Goal: Task Accomplishment & Management: Manage account settings

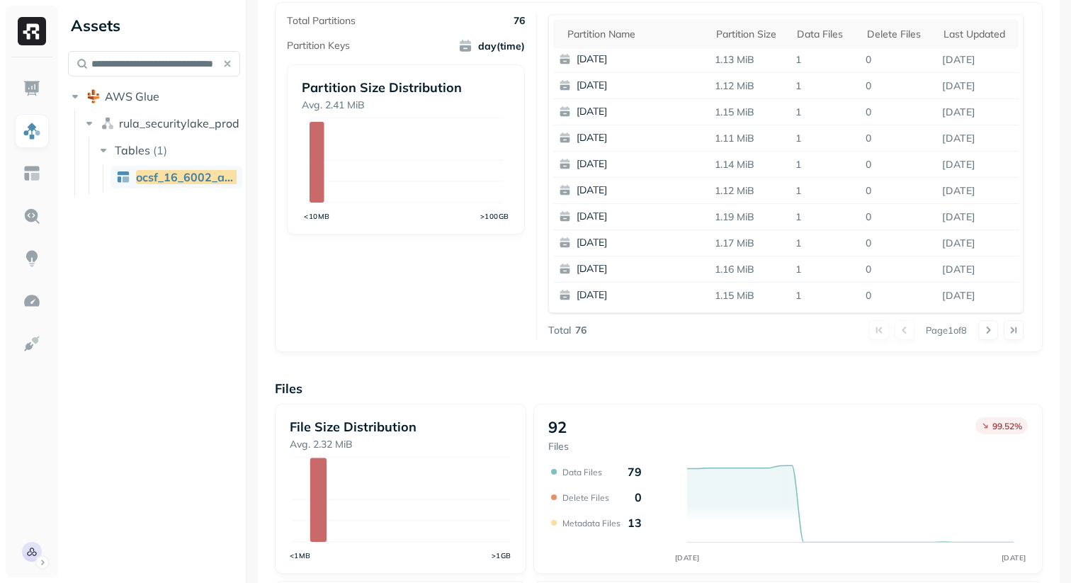
scroll to position [500, 0]
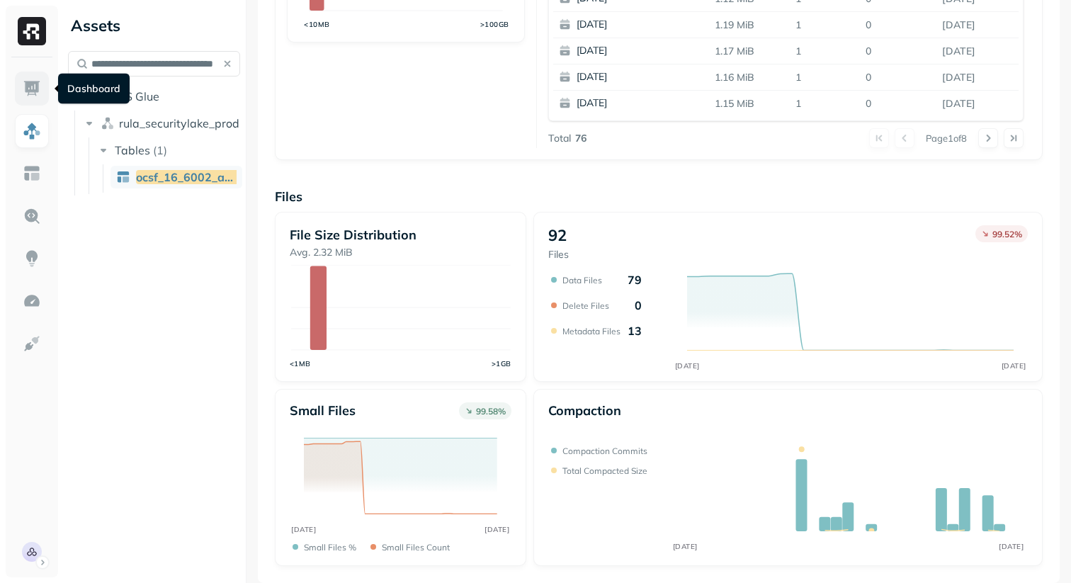
click at [40, 91] on img at bounding box center [32, 88] width 18 height 18
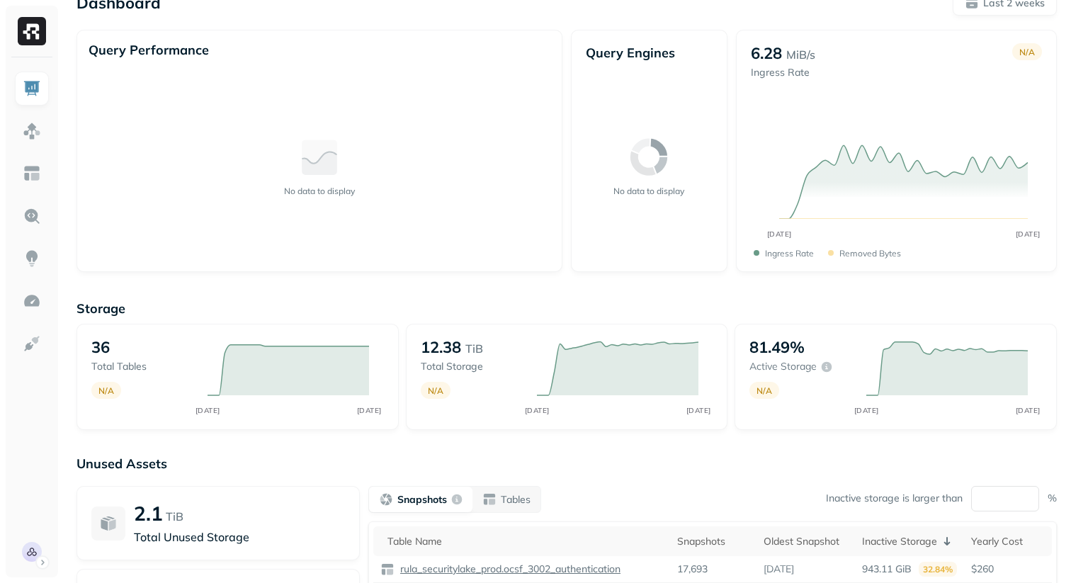
scroll to position [45, 0]
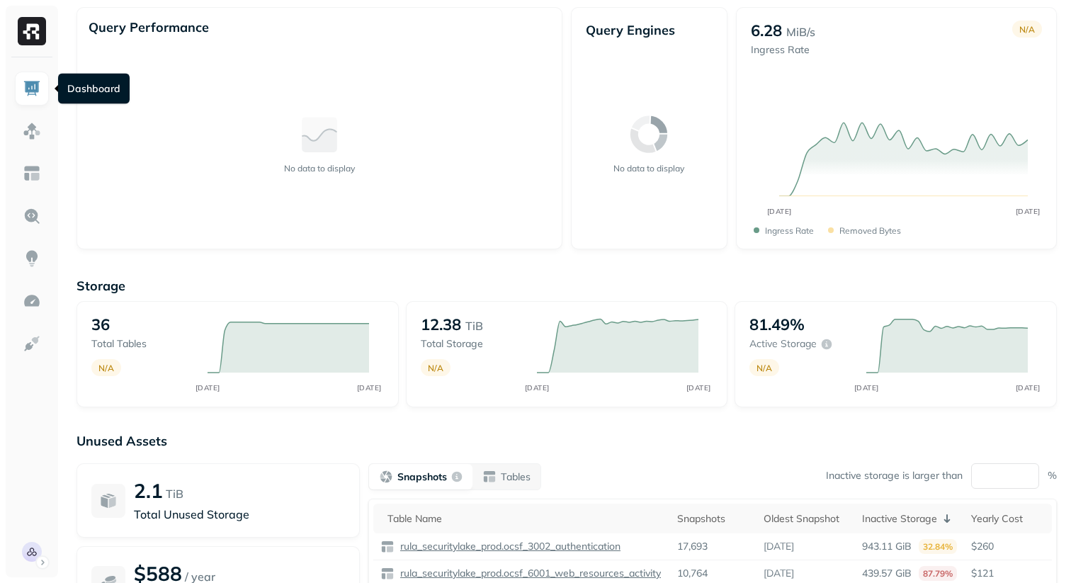
click at [893, 237] on div "6.28 MiB/s Ingress Rate N/A SEP [DATE] Ingress Rate Removed bytes" at bounding box center [896, 128] width 321 height 242
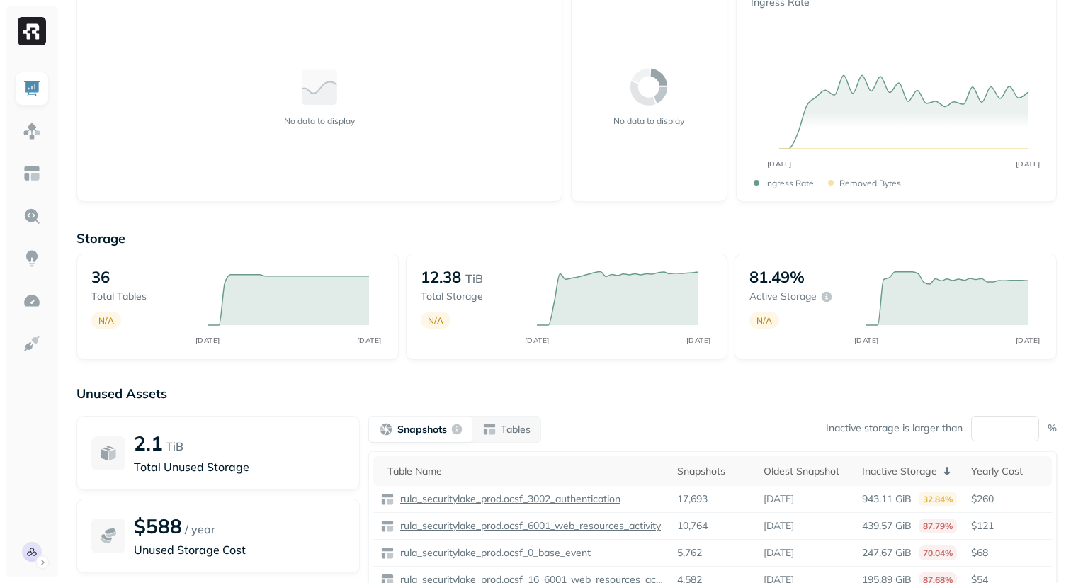
scroll to position [104, 0]
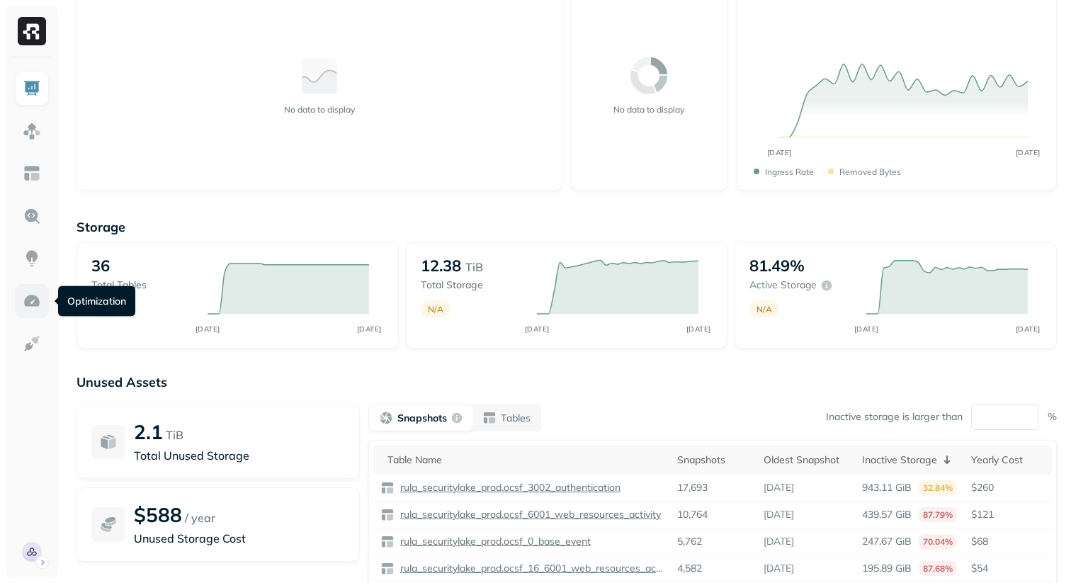
click at [37, 298] on img at bounding box center [32, 301] width 18 height 18
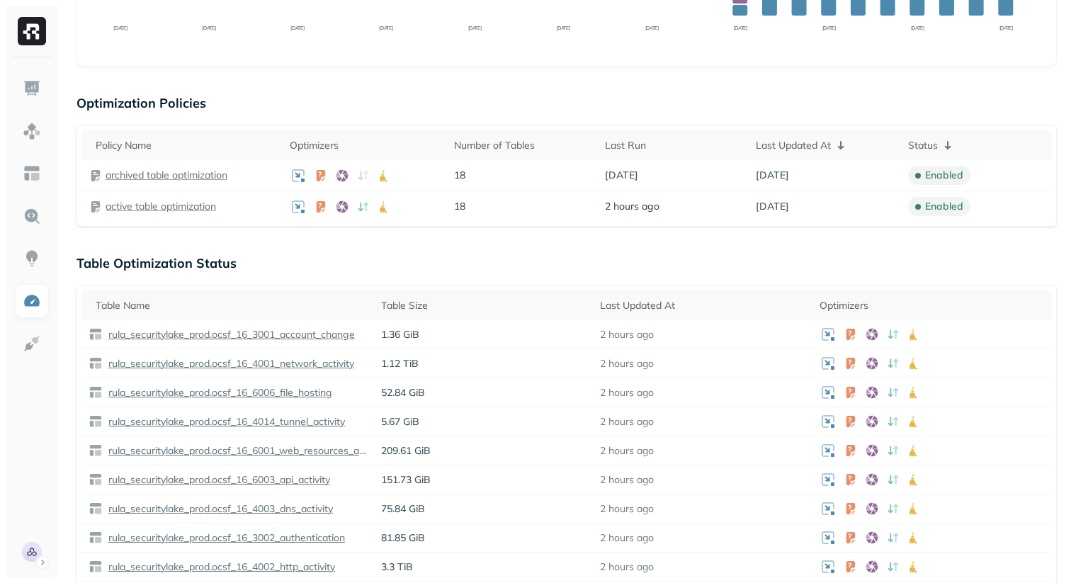
scroll to position [308, 0]
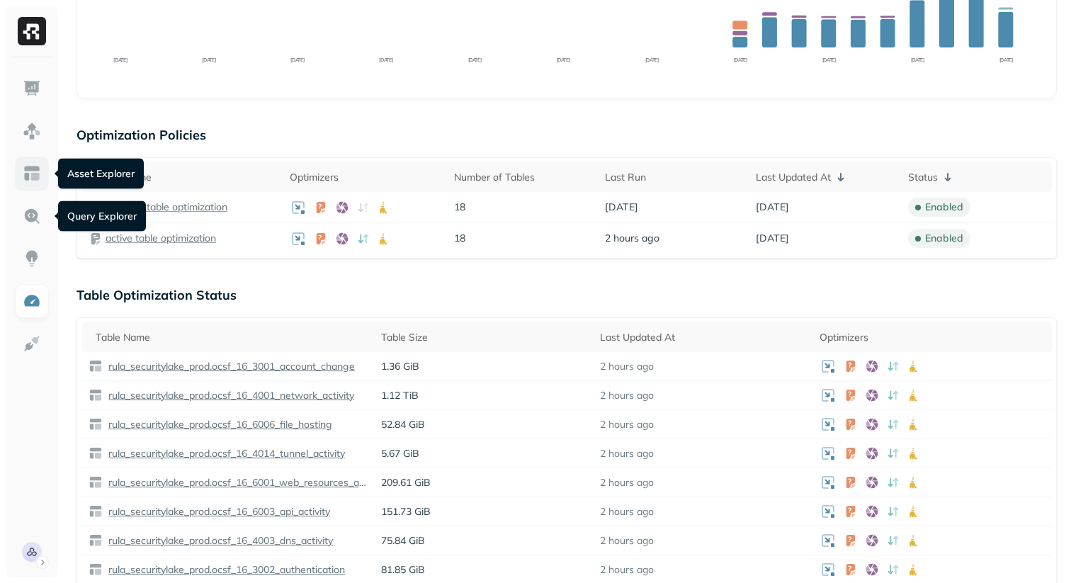
click at [29, 186] on link at bounding box center [32, 174] width 34 height 34
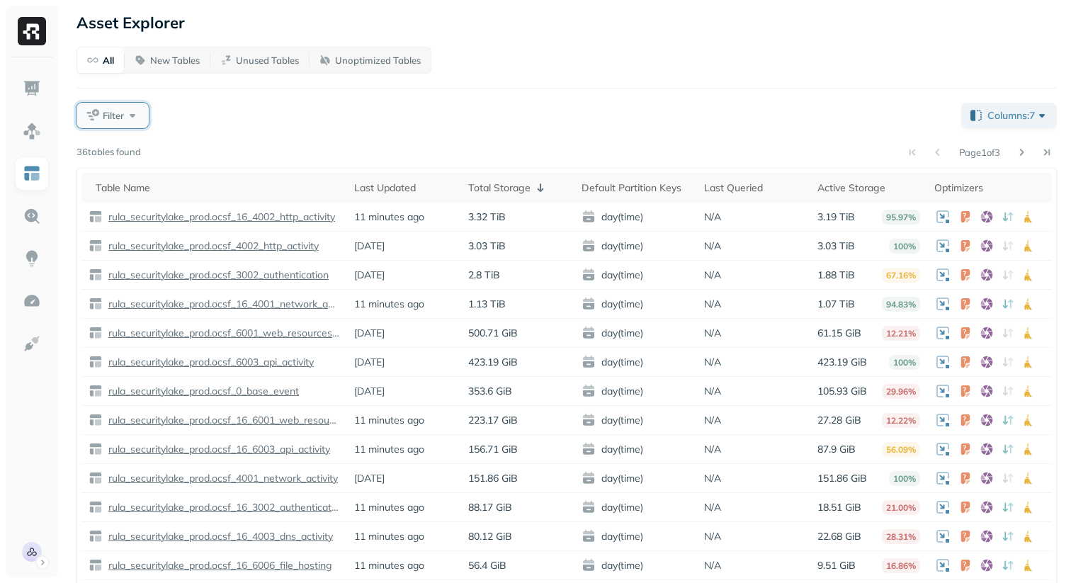
click at [104, 126] on button "Filter" at bounding box center [113, 116] width 72 height 26
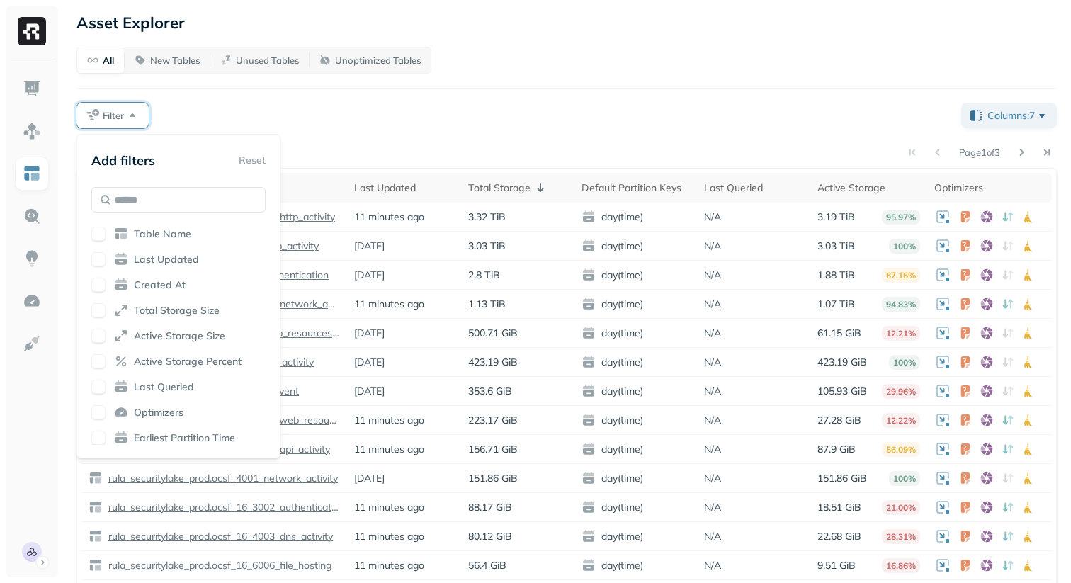
click at [143, 414] on span "Optimizers" at bounding box center [159, 412] width 50 height 13
click at [320, 78] on div "All New Tables Unused Tables Unoptimized Tables Filter Columns: 7 Page 1 of 3 3…" at bounding box center [567, 359] width 981 height 625
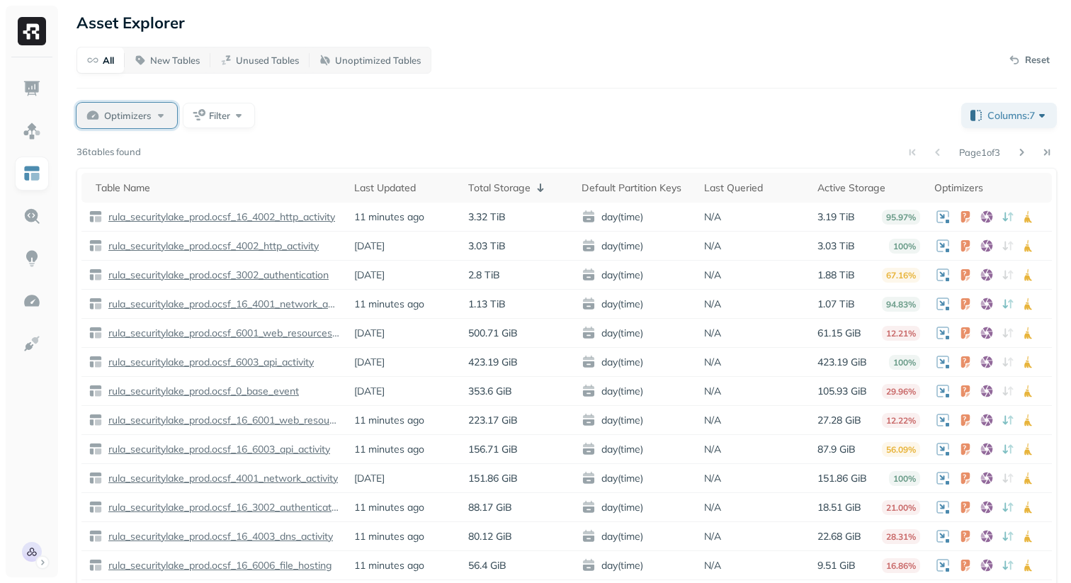
click at [166, 120] on div "Optimizers" at bounding box center [136, 115] width 64 height 14
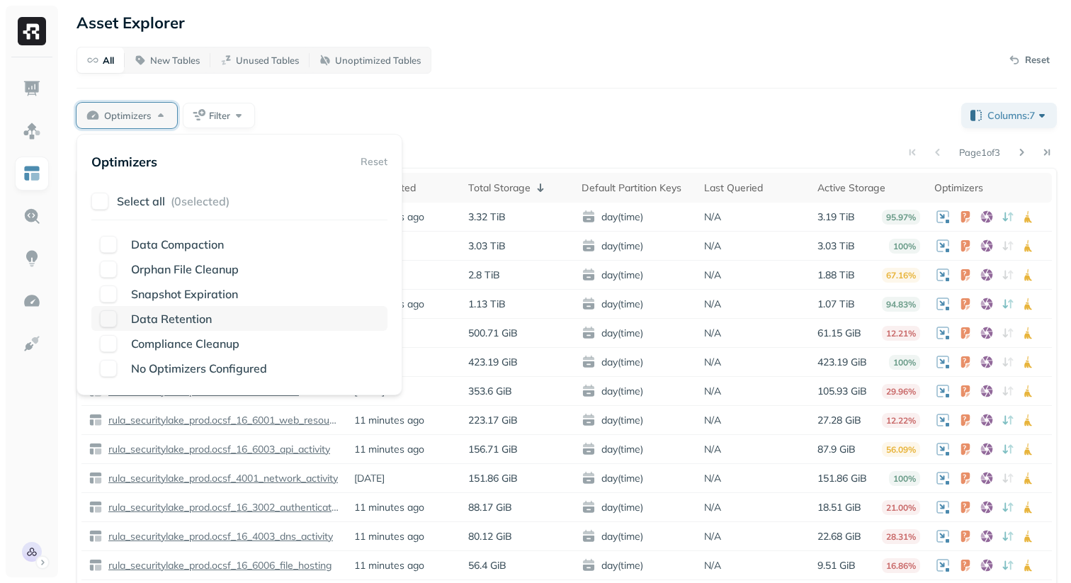
click at [108, 317] on button "button" at bounding box center [108, 318] width 17 height 17
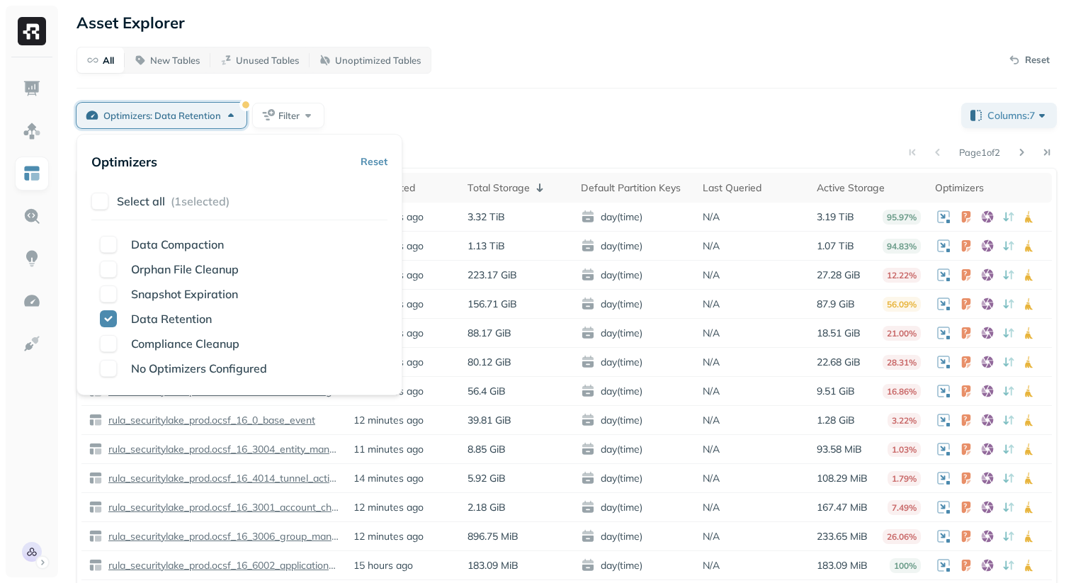
click at [512, 88] on div at bounding box center [567, 88] width 981 height 1
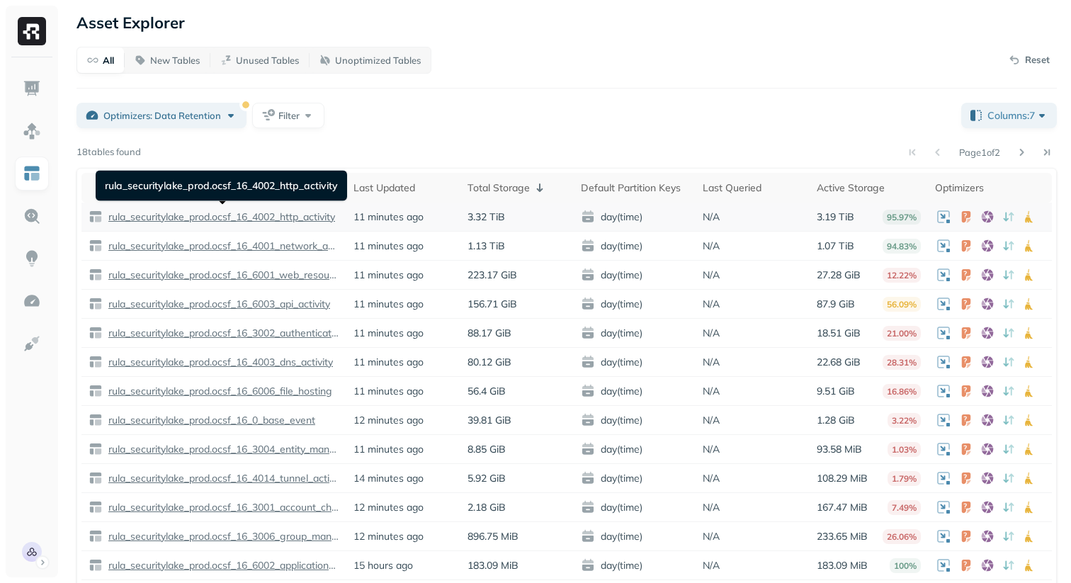
click at [281, 213] on p "rula_securitylake_prod.ocsf_16_4002_http_activity" at bounding box center [221, 216] width 230 height 13
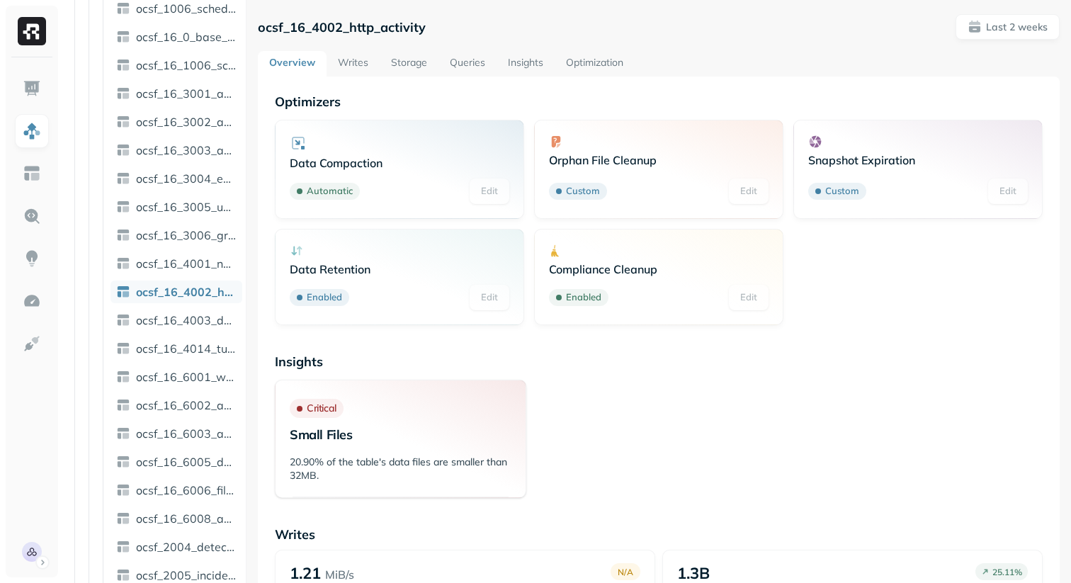
click at [414, 72] on link "Storage" at bounding box center [409, 64] width 59 height 26
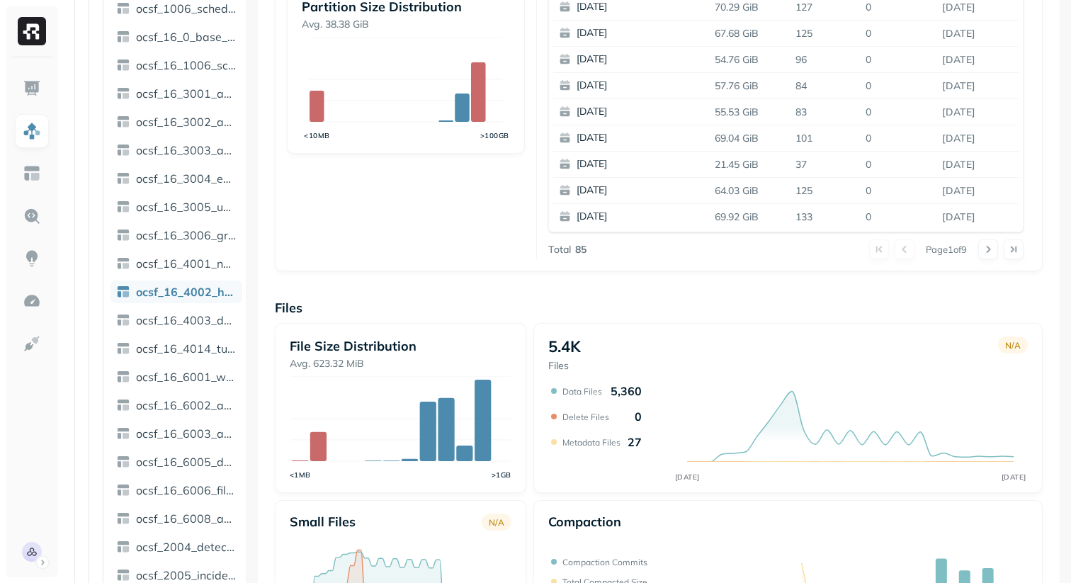
scroll to position [500, 0]
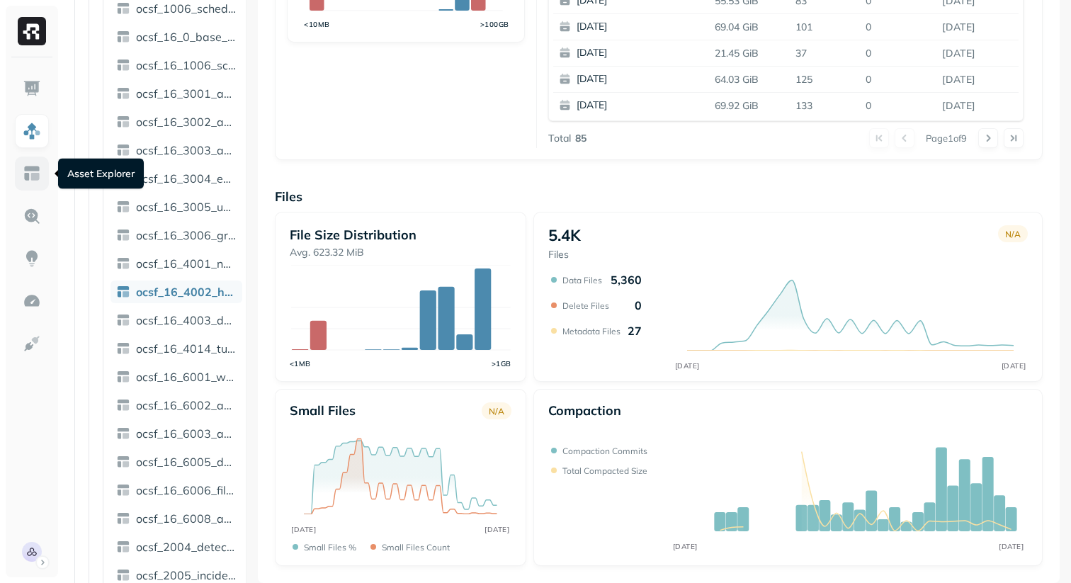
click at [39, 176] on img at bounding box center [32, 173] width 18 height 18
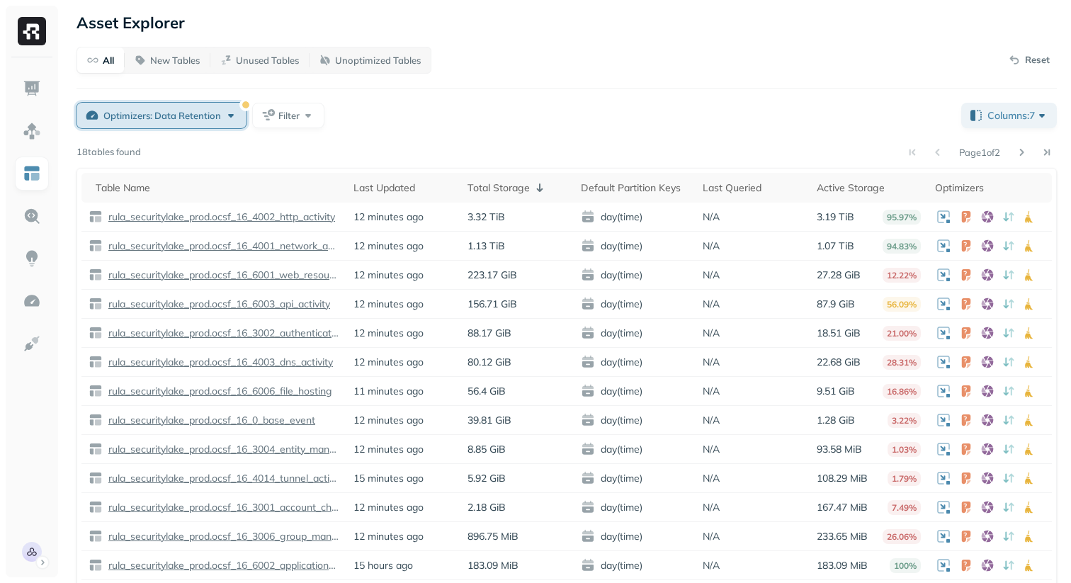
click at [219, 109] on span "Optimizers: Data Retention" at bounding box center [162, 115] width 118 height 13
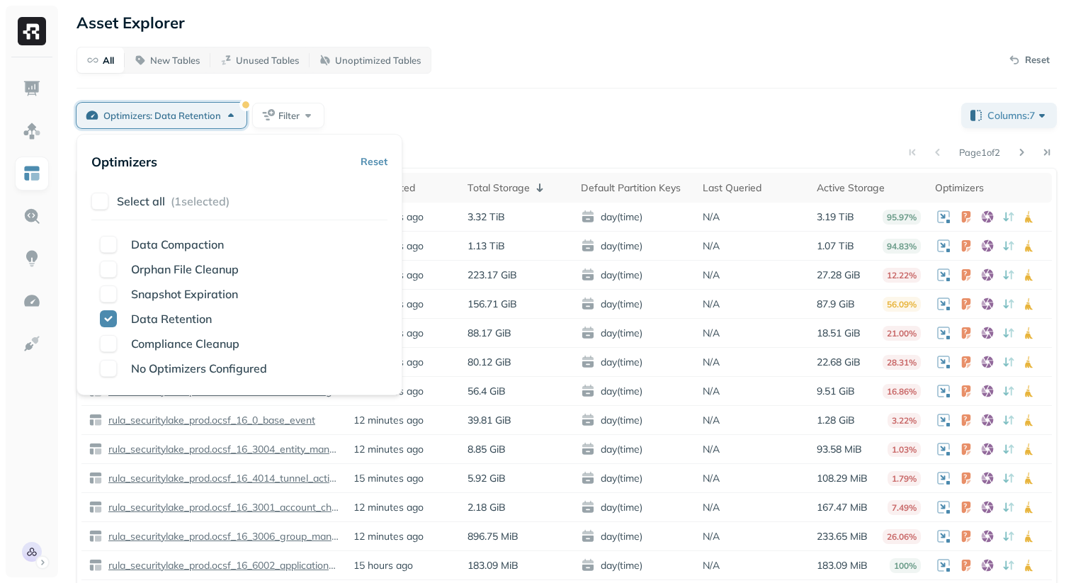
click at [378, 157] on button "Reset" at bounding box center [374, 162] width 27 height 26
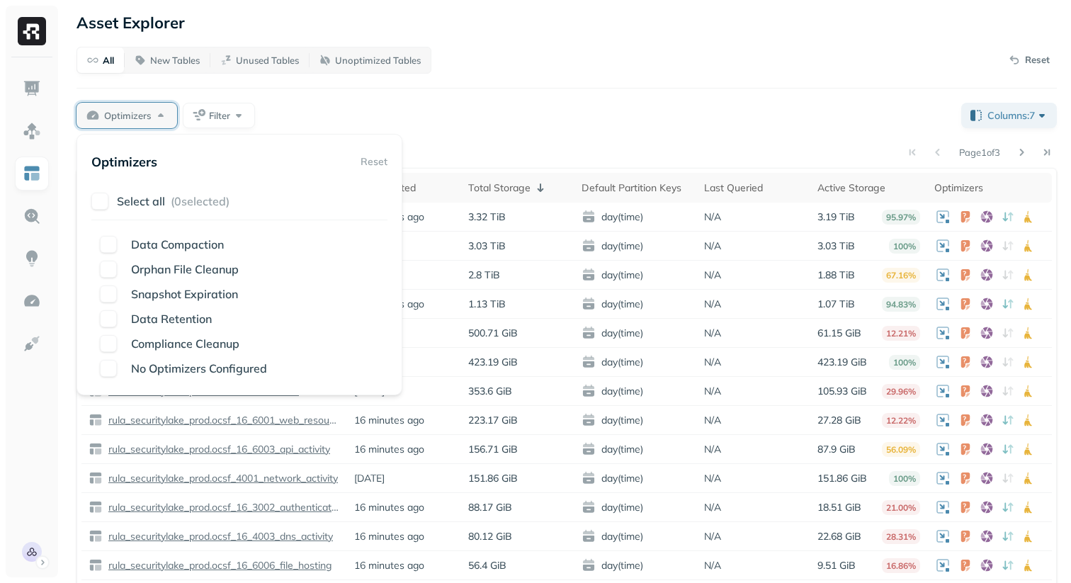
click at [422, 132] on div "All New Tables Unused Tables Unoptimized Tables Reset Optimizers Filter Columns…" at bounding box center [567, 359] width 981 height 625
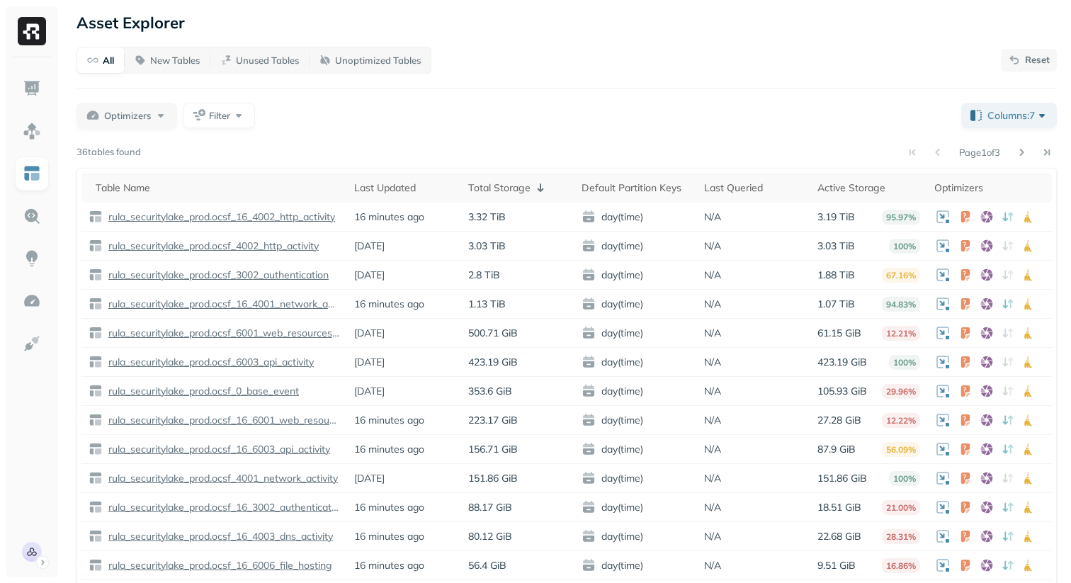
click at [1020, 55] on button "Reset" at bounding box center [1029, 60] width 56 height 23
click at [774, 74] on div "All New Tables Unused Tables Unoptimized Tables Filter Columns: 7 Page 1 of 3 3…" at bounding box center [567, 359] width 981 height 625
click at [22, 132] on link at bounding box center [32, 131] width 34 height 34
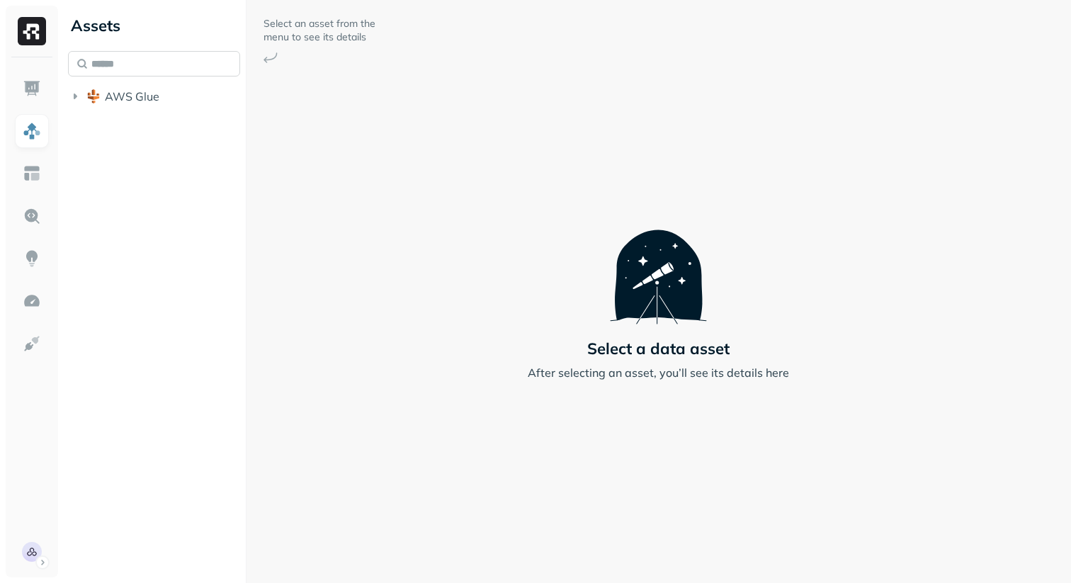
click at [196, 61] on input "text" at bounding box center [154, 64] width 172 height 26
paste input "**********"
type input "**********"
paste input "**********"
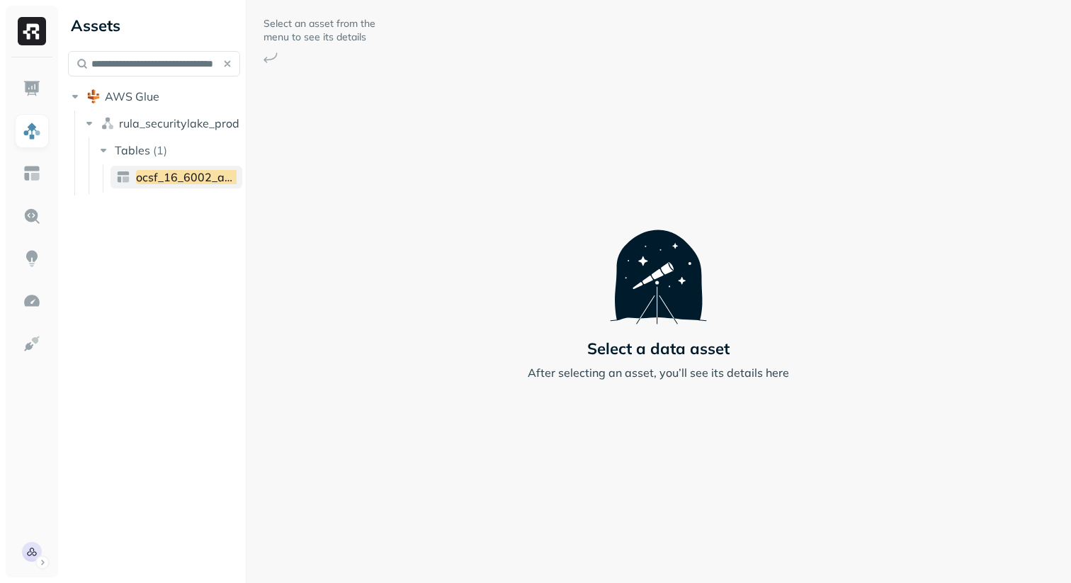
click at [157, 178] on span "ocsf_16_6002_application_lifecycle" at bounding box center [231, 177] width 190 height 14
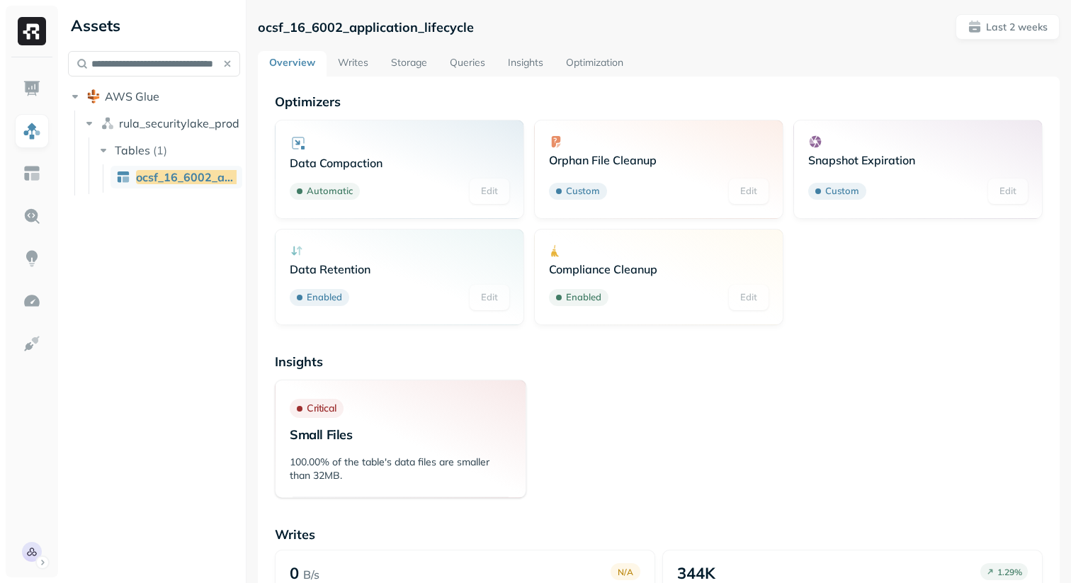
click at [407, 67] on link "Storage" at bounding box center [409, 64] width 59 height 26
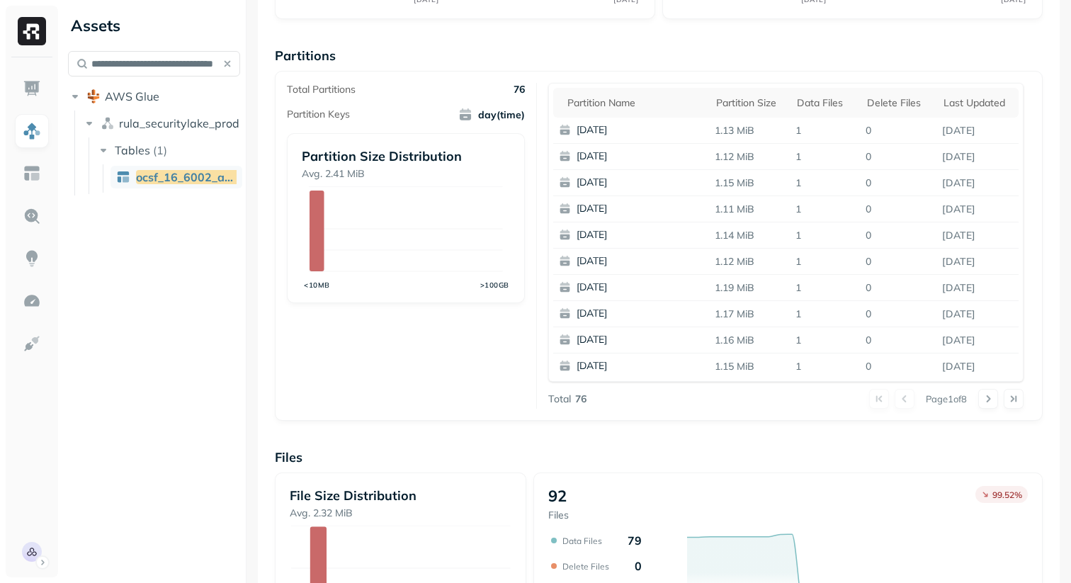
scroll to position [188, 0]
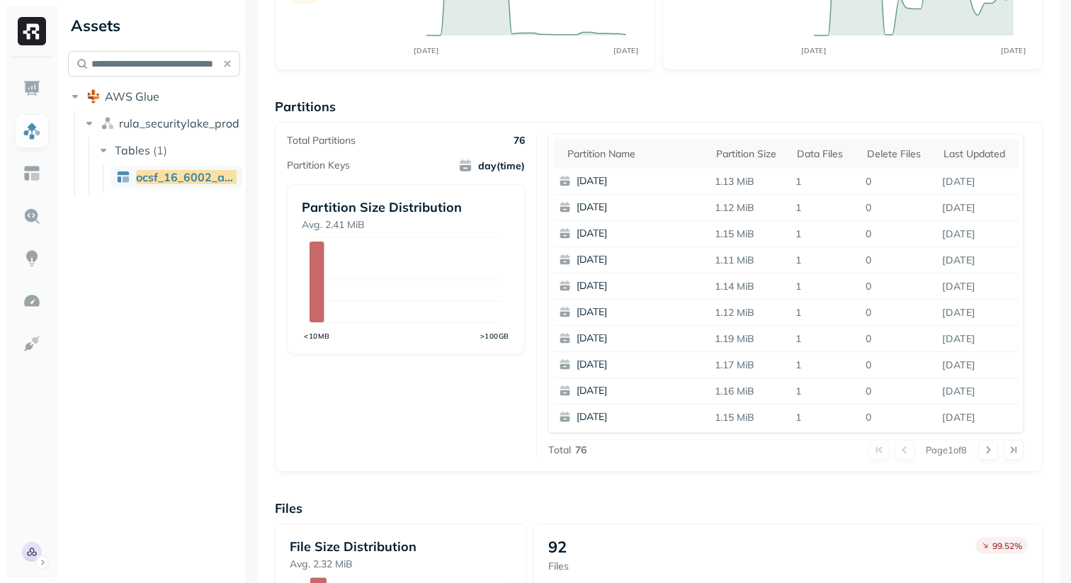
click at [176, 62] on input "**********" at bounding box center [154, 64] width 172 height 26
paste input "text"
type input "**********"
click at [179, 181] on span "ocsf_16_6006_file_hosting" at bounding box center [207, 177] width 142 height 14
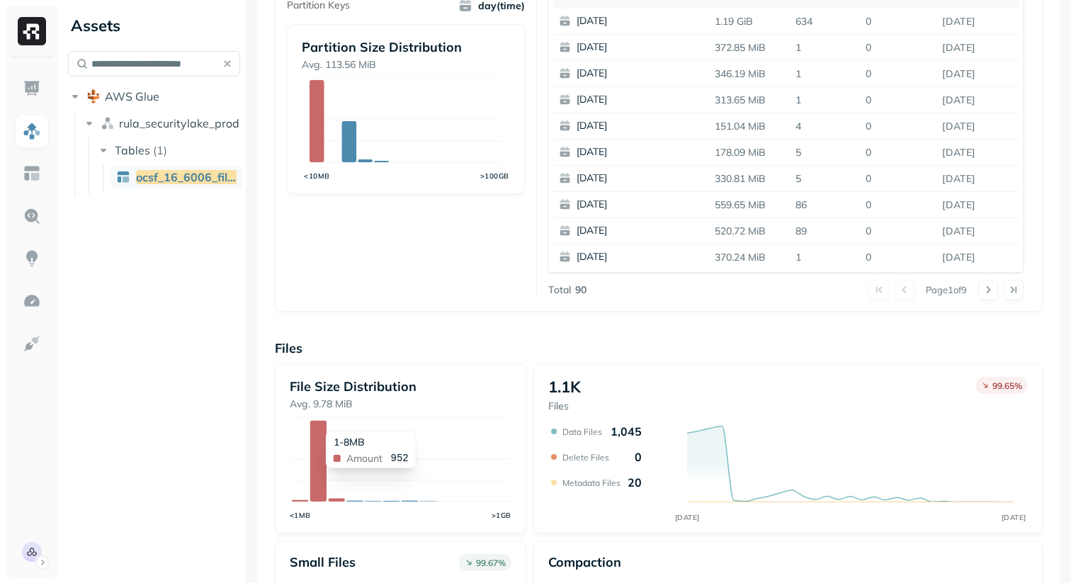
scroll to position [335, 0]
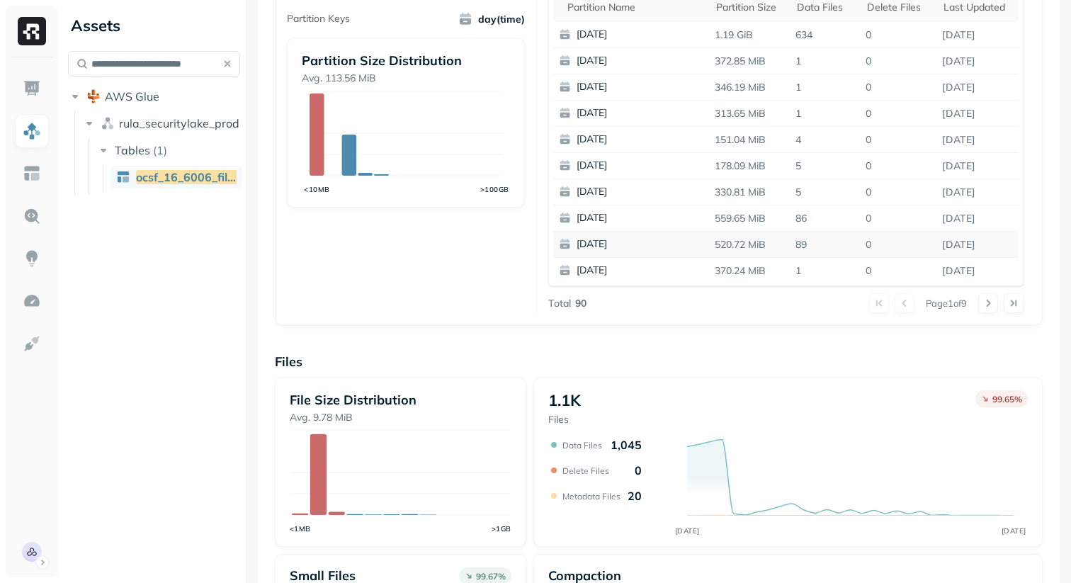
drag, startPoint x: 711, startPoint y: 218, endPoint x: 1003, endPoint y: 245, distance: 293.2
click at [1003, 245] on tbody "[DATE] 1.19 GiB 634 0 [DATE] [DATE] 372.85 MiB 1 0 [DATE] [DATE] 346.19 MiB 1 0…" at bounding box center [785, 152] width 465 height 261
click at [1003, 245] on p "[DATE]" at bounding box center [978, 244] width 82 height 25
drag, startPoint x: 1003, startPoint y: 245, endPoint x: 607, endPoint y: 222, distance: 396.7
click at [607, 222] on tbody "[DATE] 1.19 GiB 634 0 [DATE] [DATE] 372.85 MiB 1 0 [DATE] [DATE] 346.19 MiB 1 0…" at bounding box center [785, 152] width 465 height 261
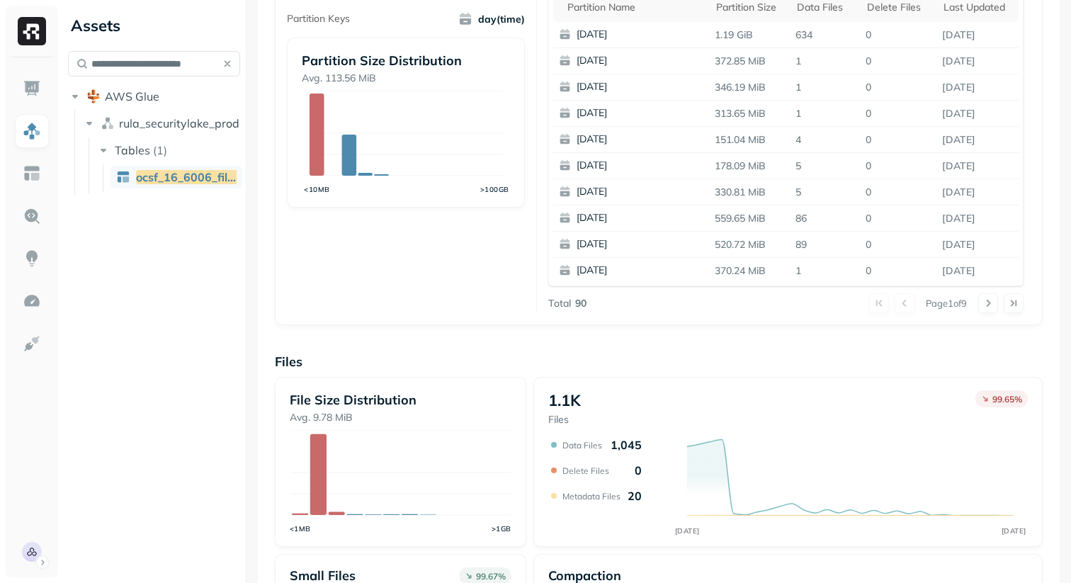
click at [665, 327] on div "Overview 56.87 GiB Total Storage N/A SEP [DATE] 17.55% Active storage N/A SEP […" at bounding box center [659, 244] width 768 height 973
click at [780, 361] on p "Files" at bounding box center [659, 362] width 768 height 16
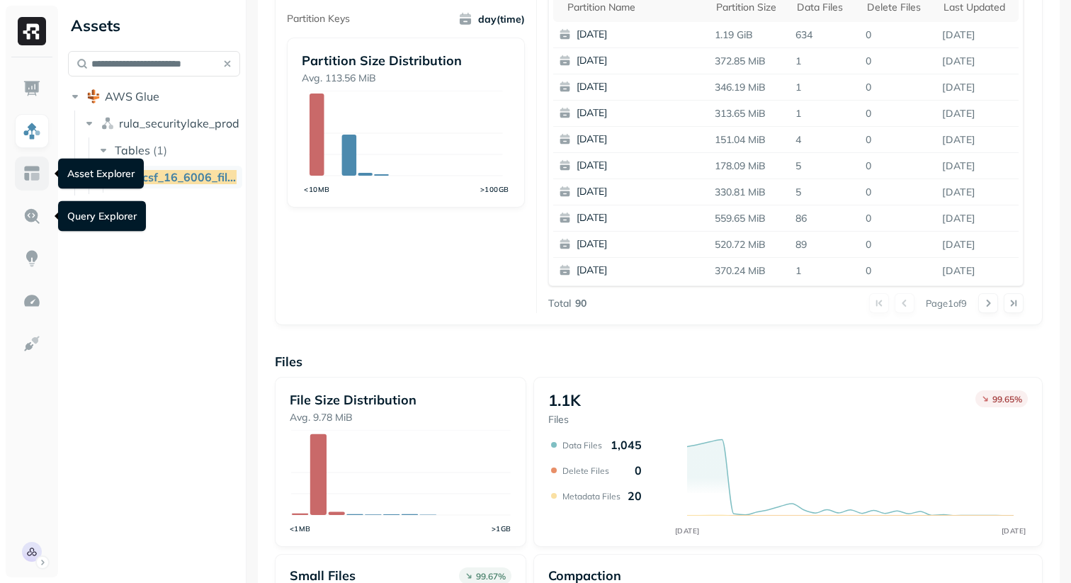
click at [40, 183] on link at bounding box center [32, 174] width 34 height 34
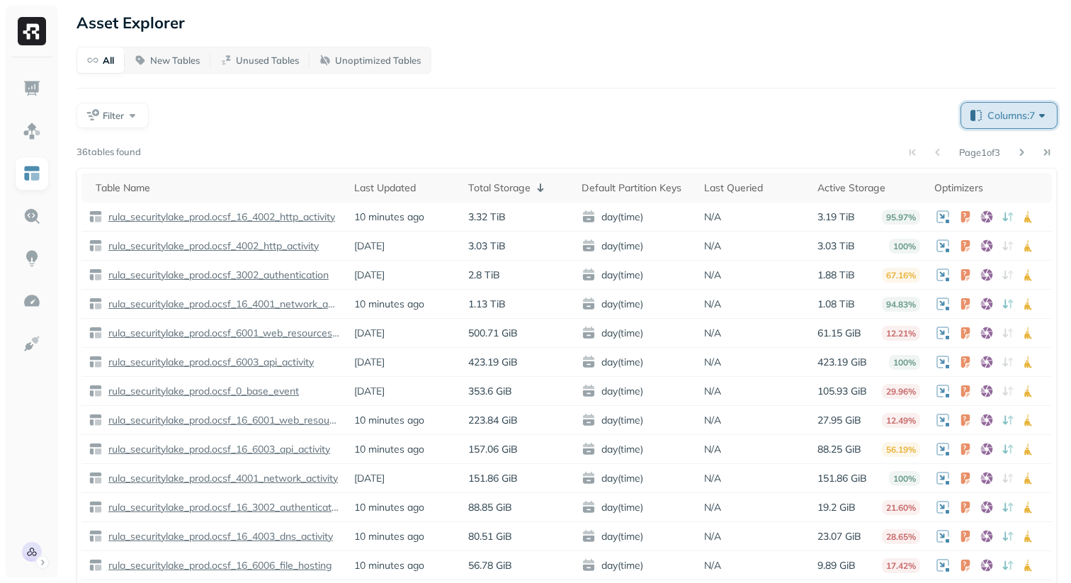
click at [994, 119] on span "Columns: 7" at bounding box center [1019, 115] width 62 height 14
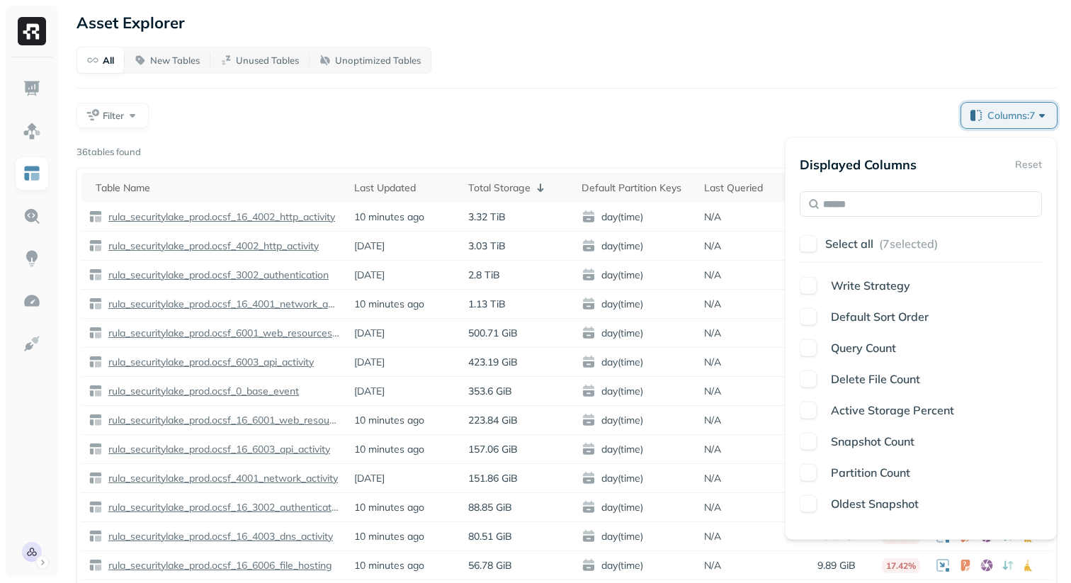
scroll to position [364, 0]
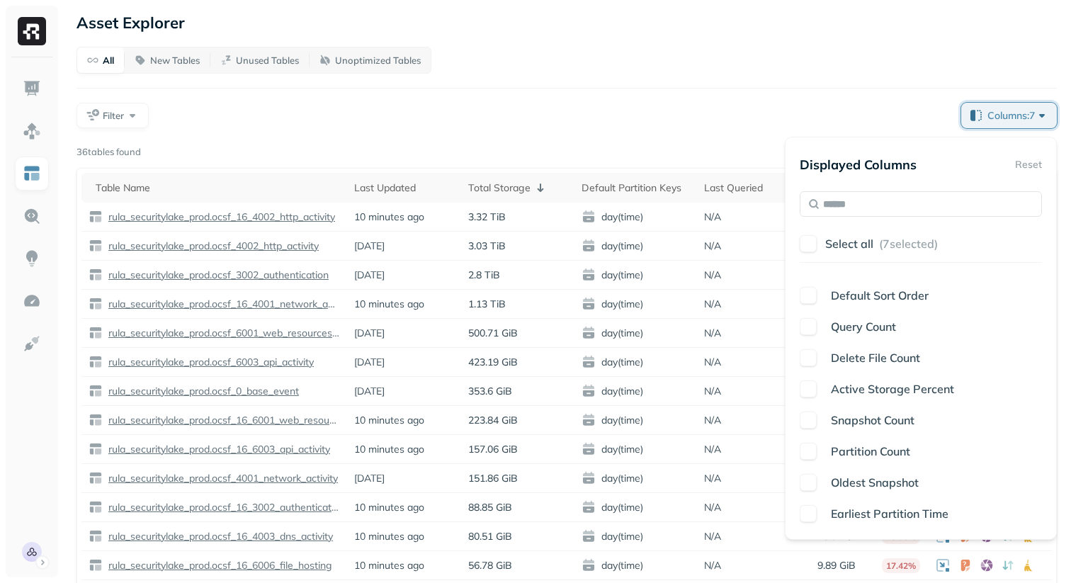
click at [842, 514] on span "Earliest Partition Time" at bounding box center [890, 514] width 118 height 14
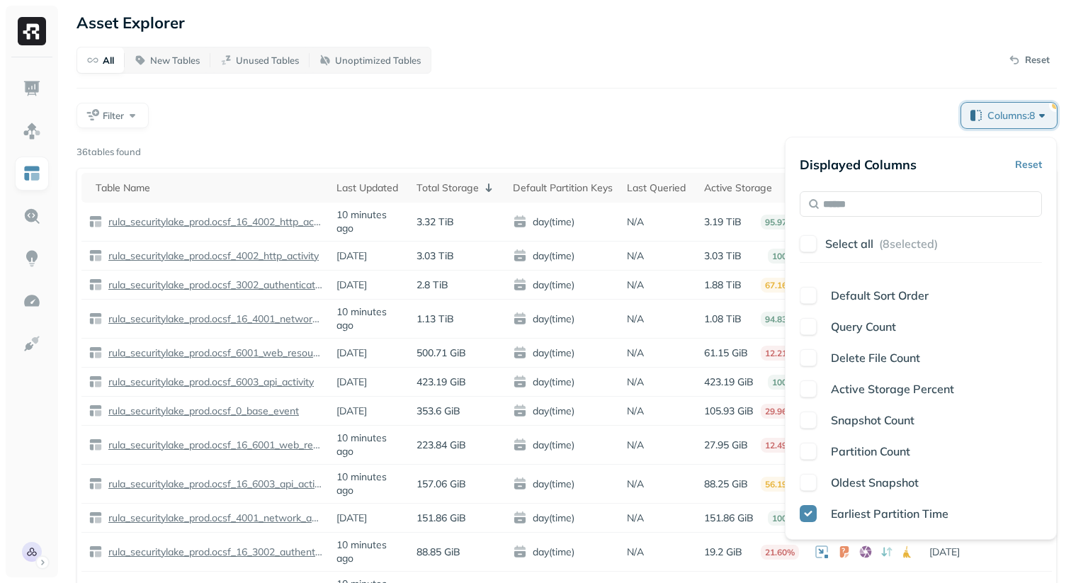
click at [809, 78] on div "All New Tables Unused Tables Unoptimized Tables Reset Filter Columns: 8 Page 1 …" at bounding box center [567, 404] width 981 height 714
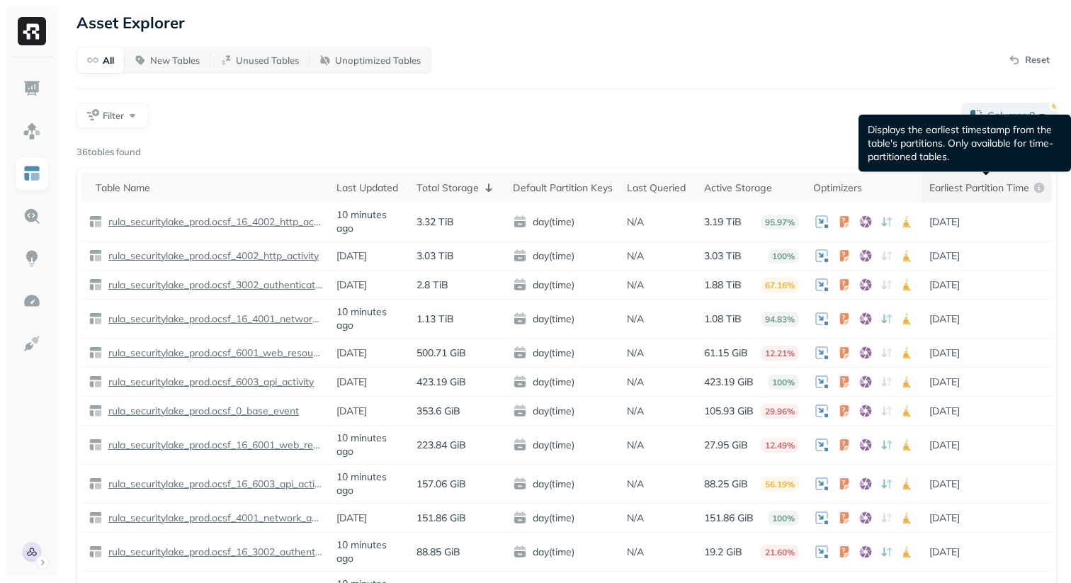
click at [984, 196] on th "Earliest Partition Time" at bounding box center [987, 188] width 130 height 30
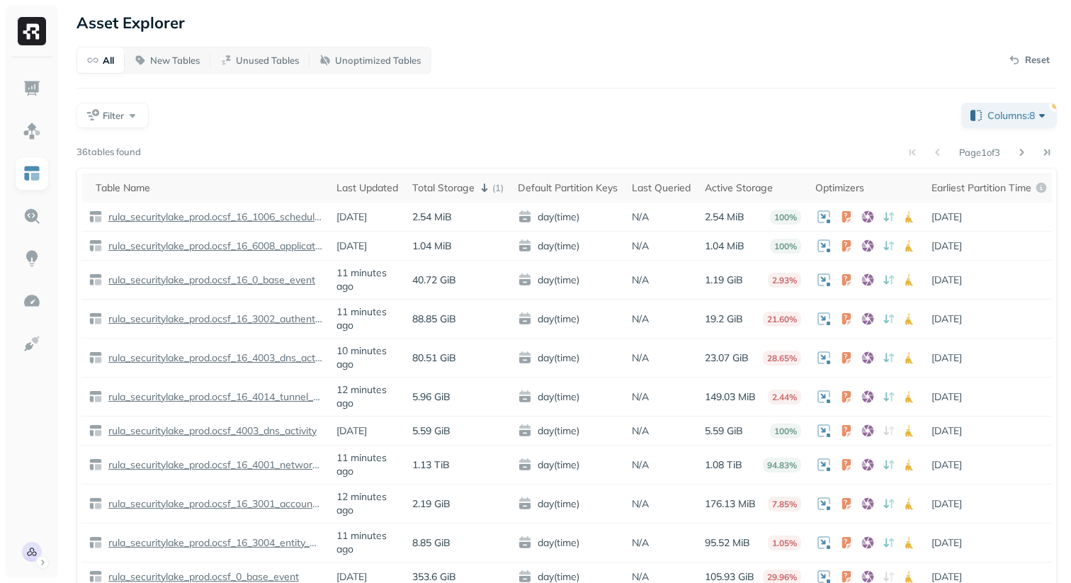
click at [461, 171] on div "Table Name Last Updated Total Storage ( 1 ) Default Partition Keys Last Queried…" at bounding box center [567, 474] width 981 height 613
click at [457, 179] on div "Total Storage ( 1 )" at bounding box center [457, 187] width 91 height 17
click at [456, 183] on div "Total Storage ( 1 )" at bounding box center [457, 187] width 91 height 17
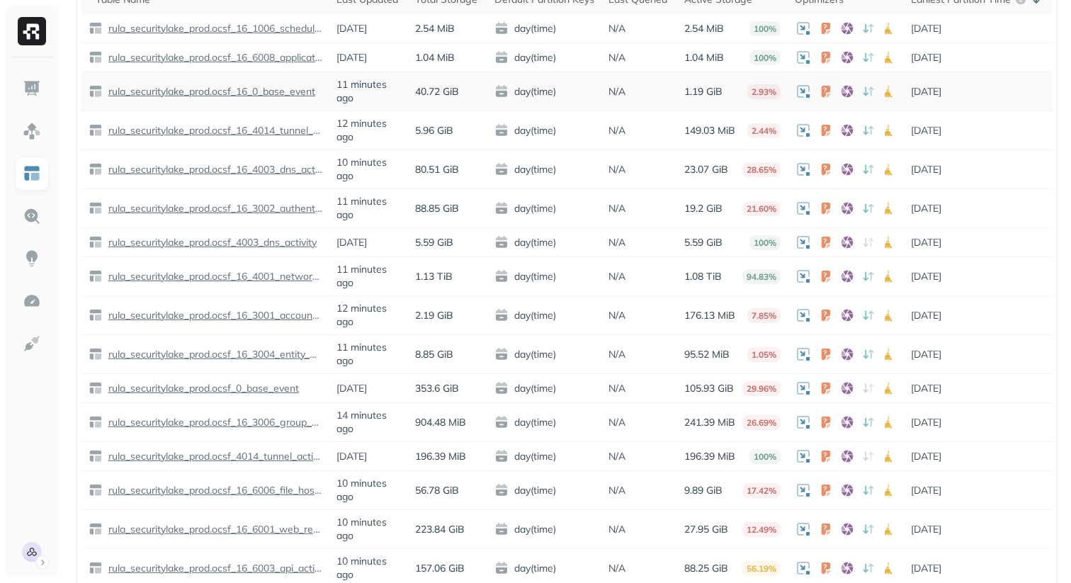
scroll to position [210, 0]
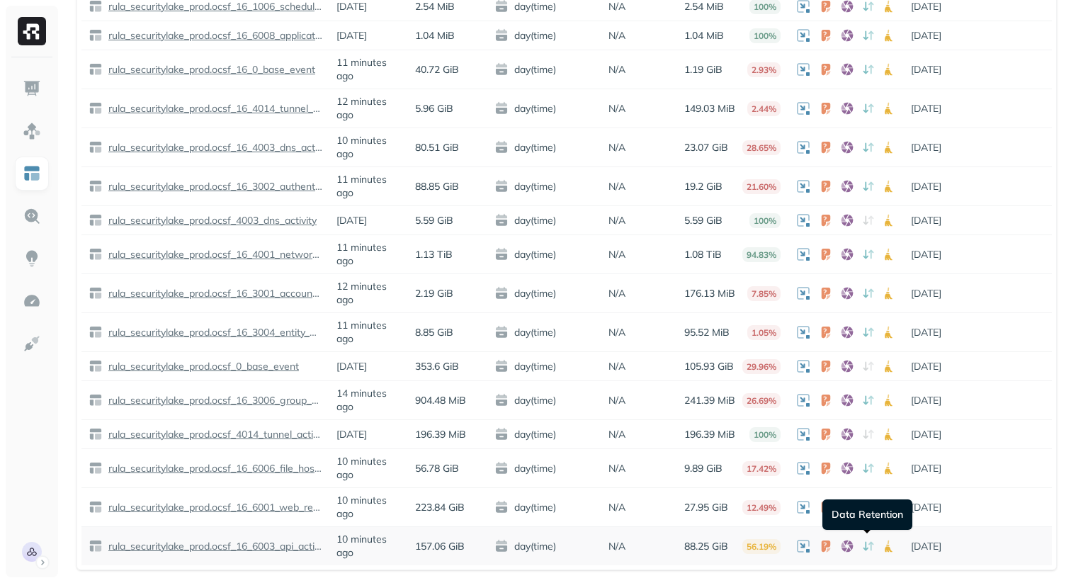
click at [869, 543] on icon at bounding box center [871, 546] width 5 height 9
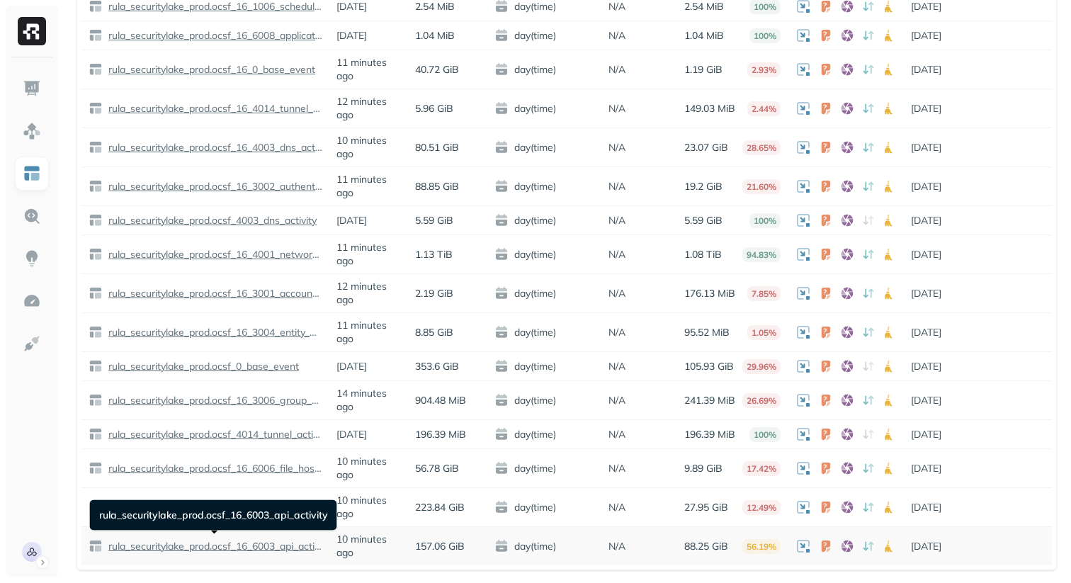
click at [248, 543] on p "rula_securitylake_prod.ocsf_16_6003_api_activity" at bounding box center [214, 546] width 217 height 13
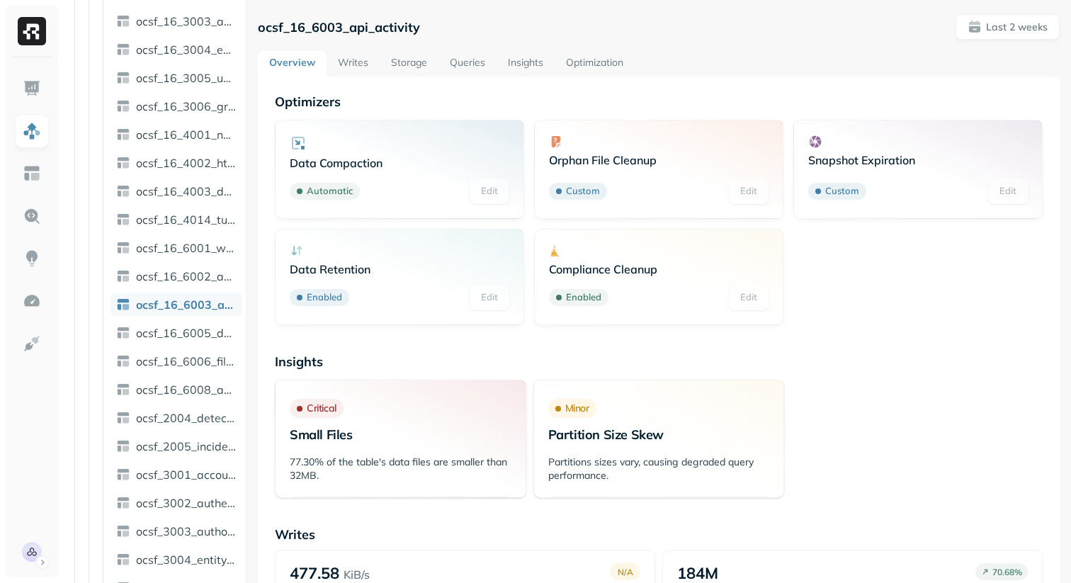
scroll to position [339, 0]
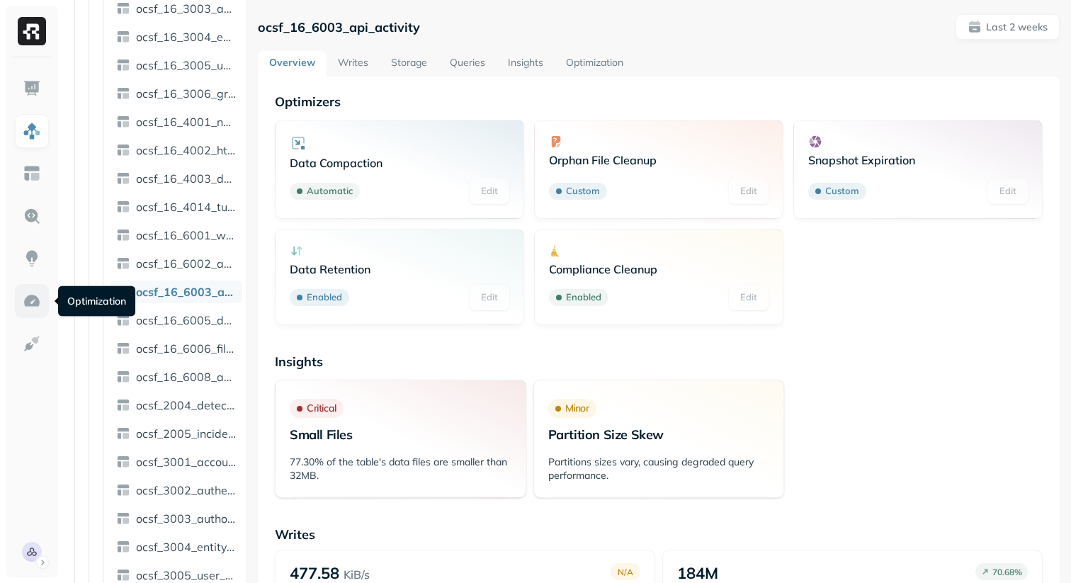
click at [29, 305] on img at bounding box center [32, 301] width 18 height 18
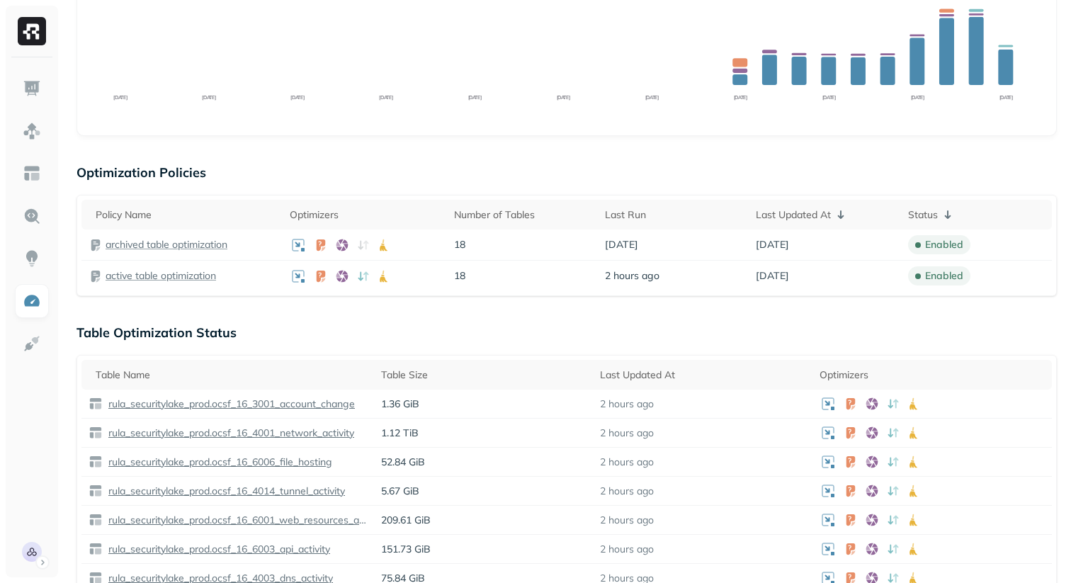
scroll to position [299, 0]
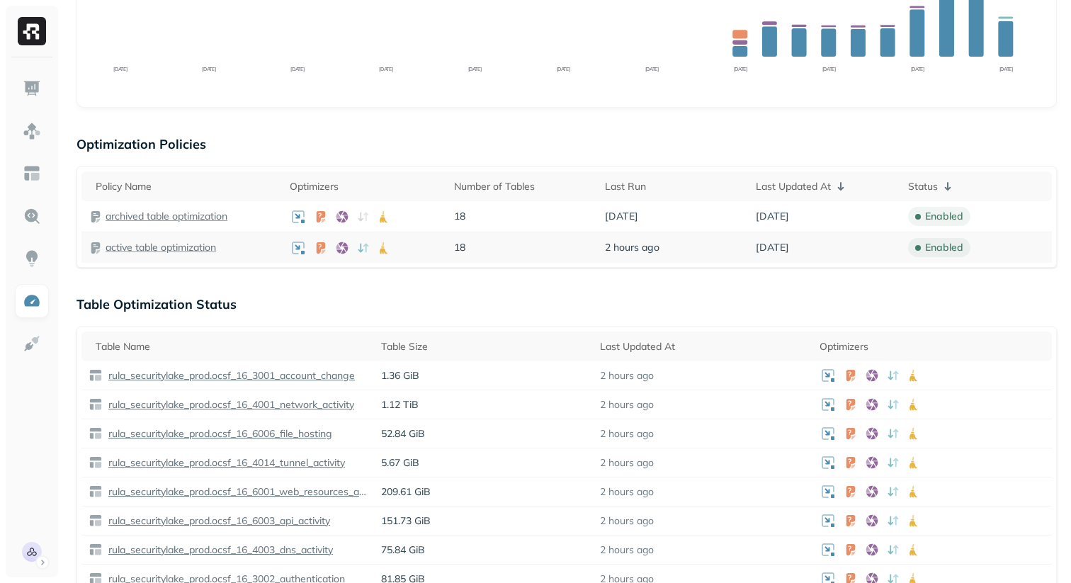
click at [147, 247] on p "active table optimization" at bounding box center [161, 247] width 111 height 13
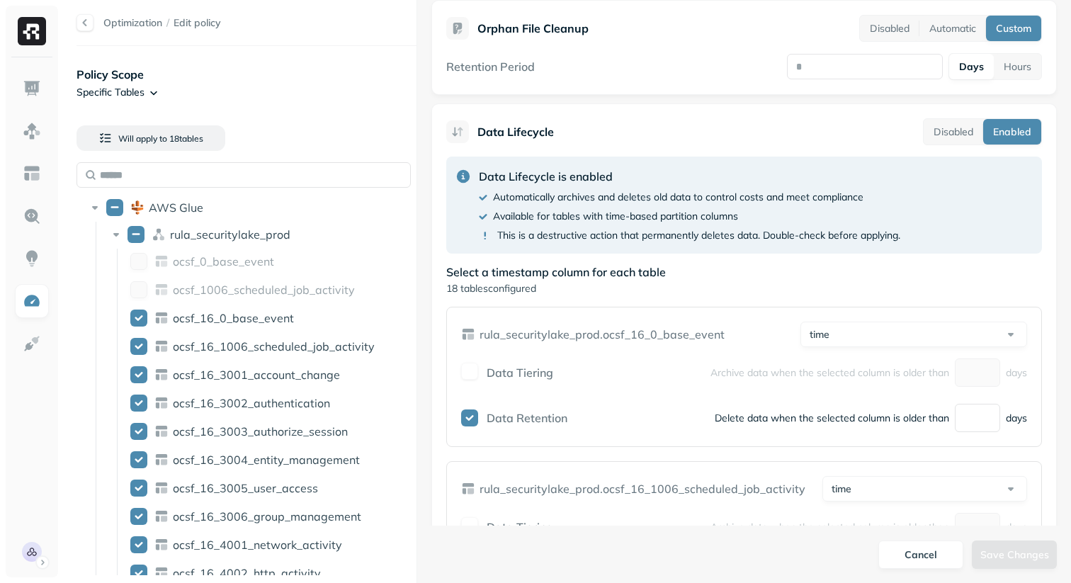
scroll to position [573, 0]
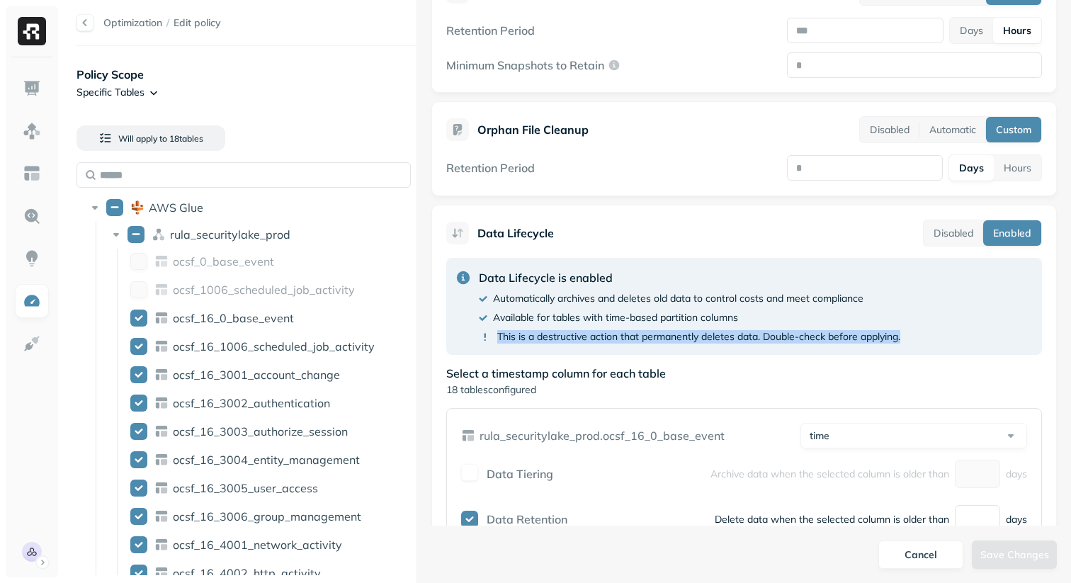
drag, startPoint x: 484, startPoint y: 304, endPoint x: 887, endPoint y: 310, distance: 403.2
click at [887, 310] on div "Data Lifecycle is enabled Automatically archives and deletes old data to contro…" at bounding box center [744, 306] width 596 height 97
drag, startPoint x: 898, startPoint y: 295, endPoint x: 606, endPoint y: 295, distance: 292.6
click at [606, 295] on div "Data Lifecycle is enabled Automatically archives and deletes old data to contro…" at bounding box center [690, 306] width 422 height 74
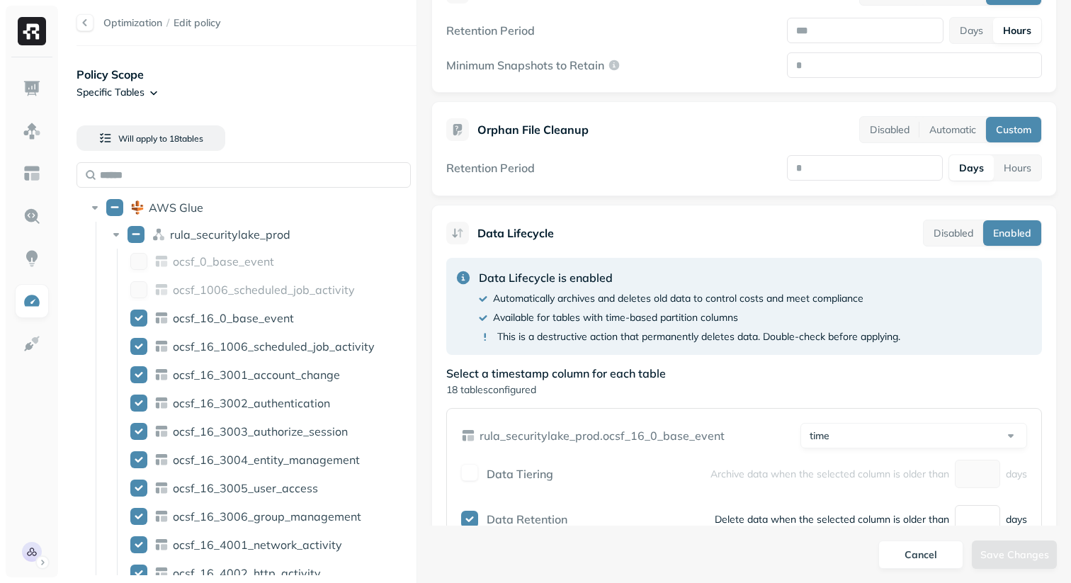
click at [593, 316] on div "Data Lifecycle is enabled Automatically archives and deletes old data to contro…" at bounding box center [744, 306] width 596 height 97
click at [606, 330] on p "This is a destructive action that permanently deletes data. Double-check before…" at bounding box center [698, 336] width 403 height 13
drag, startPoint x: 606, startPoint y: 307, endPoint x: 847, endPoint y: 304, distance: 240.2
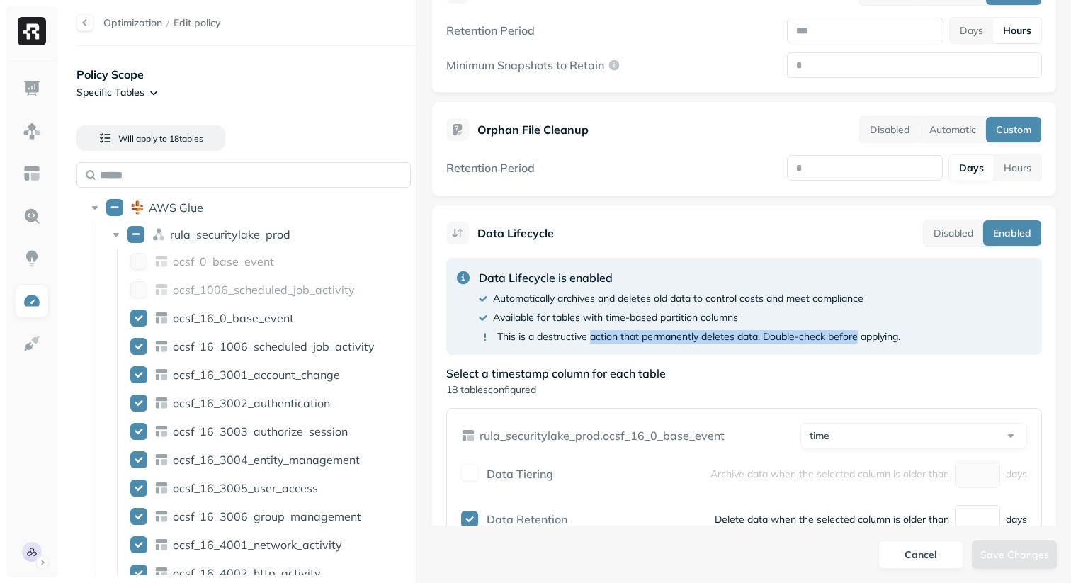
click at [847, 330] on p "This is a destructive action that permanently deletes data. Double-check before…" at bounding box center [698, 336] width 403 height 13
click at [854, 330] on p "This is a destructive action that permanently deletes data. Double-check before…" at bounding box center [698, 336] width 403 height 13
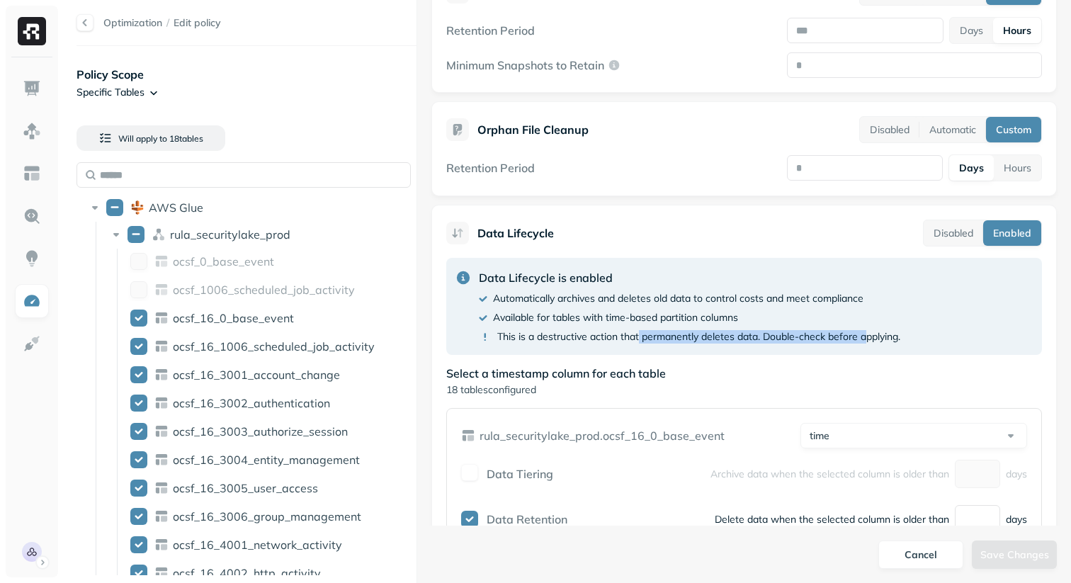
drag, startPoint x: 868, startPoint y: 301, endPoint x: 640, endPoint y: 301, distance: 228.1
click at [640, 330] on p "This is a destructive action that permanently deletes data. Double-check before…" at bounding box center [698, 336] width 403 height 13
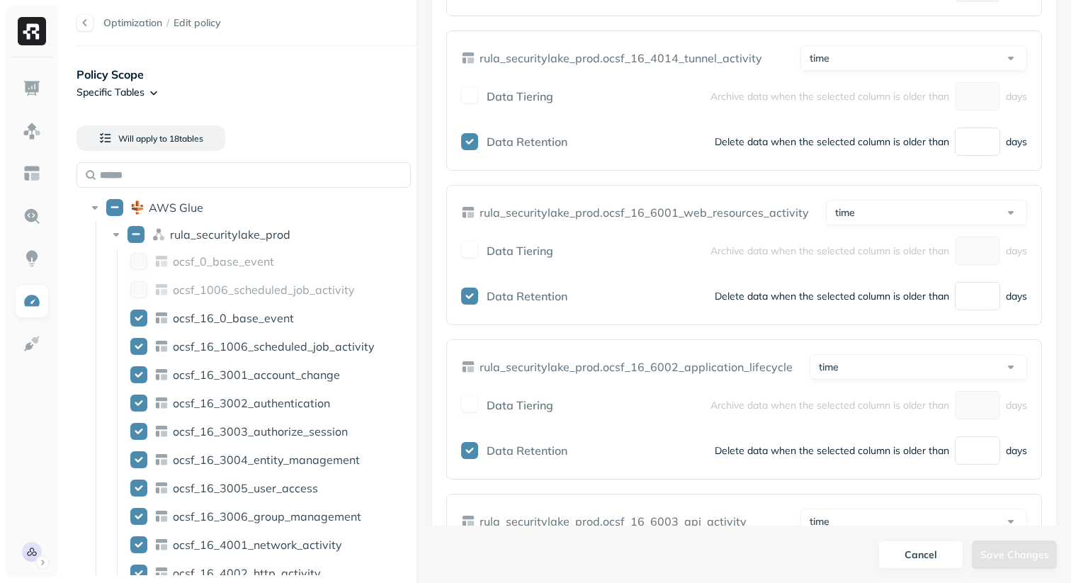
scroll to position [2721, 0]
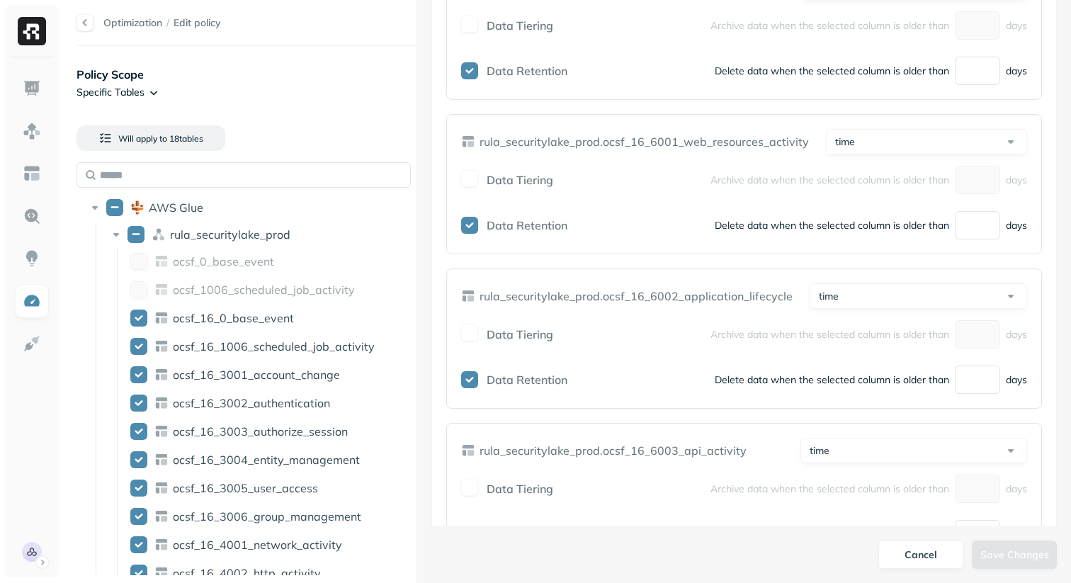
click at [900, 260] on html "Optimization / Edit policy Policy Scope Specific Tables Will apply to 18 table …" at bounding box center [535, 291] width 1071 height 583
click at [704, 270] on html "Optimization / Edit policy Policy Scope Specific Tables Will apply to 18 table …" at bounding box center [535, 291] width 1071 height 583
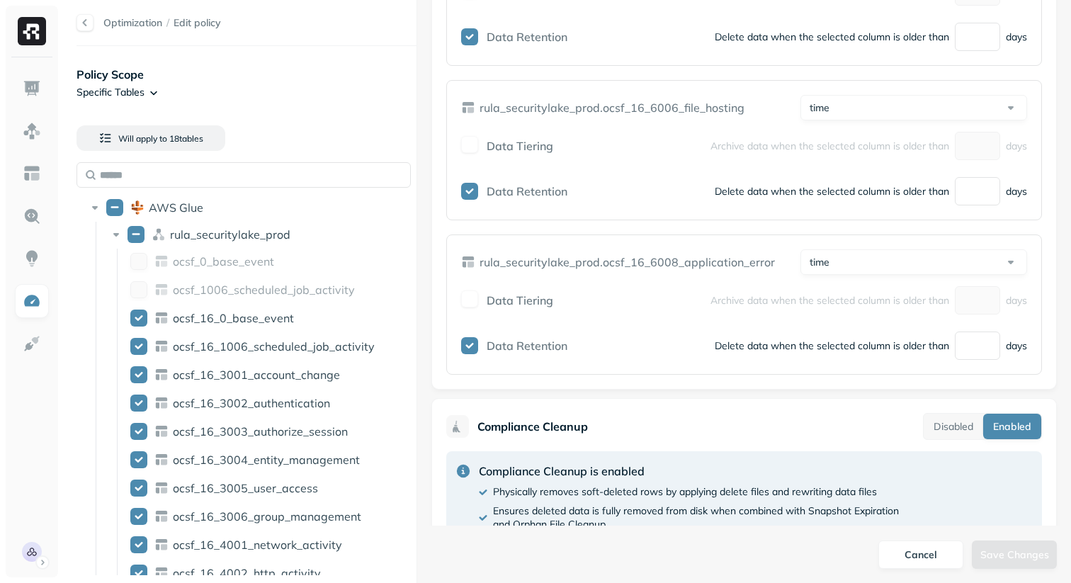
scroll to position [3404, 0]
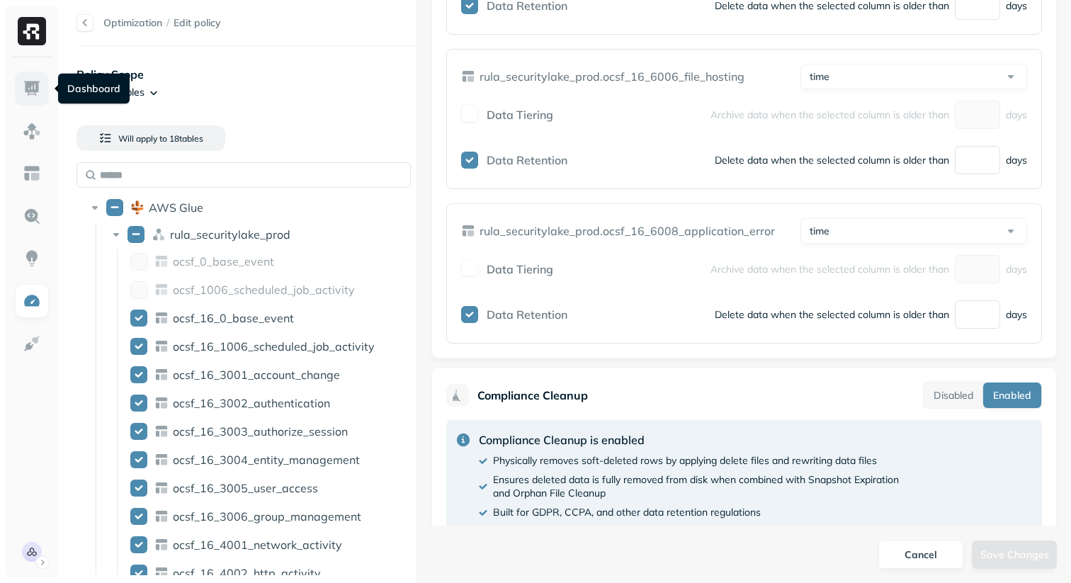
click at [34, 99] on link at bounding box center [32, 89] width 34 height 34
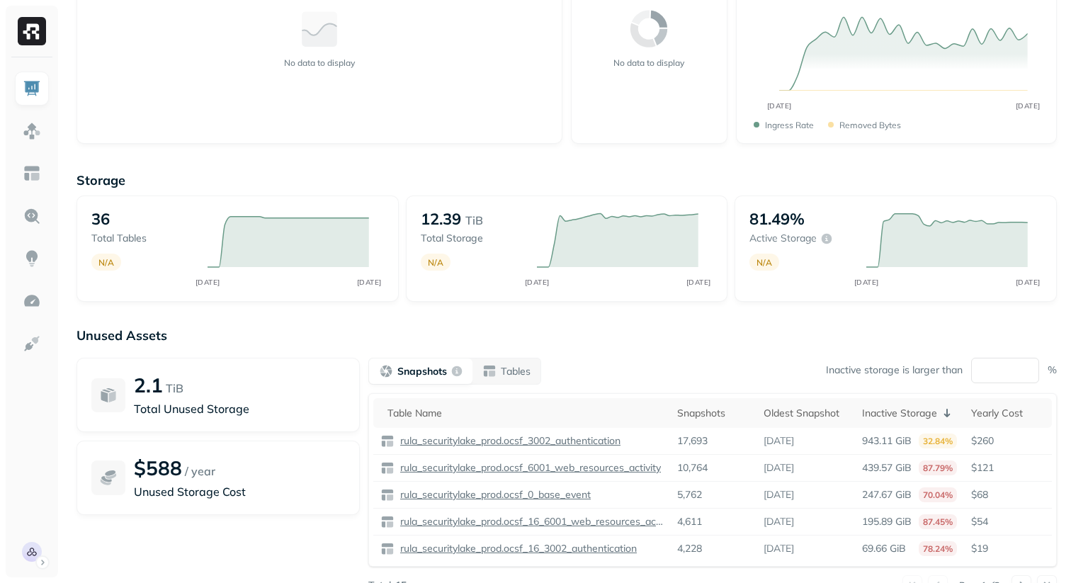
scroll to position [205, 0]
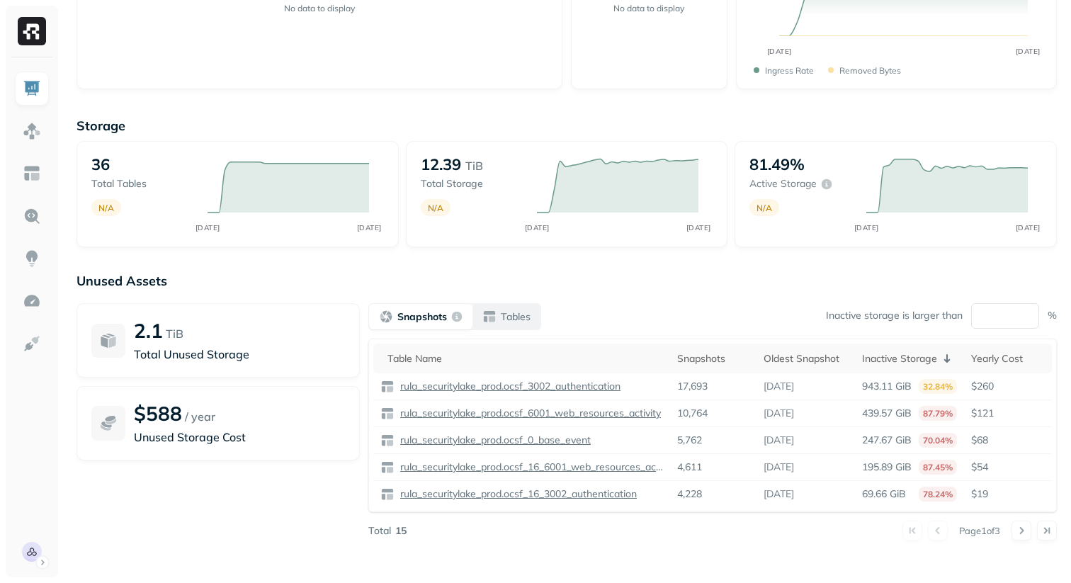
click at [522, 313] on p "Tables" at bounding box center [516, 316] width 30 height 13
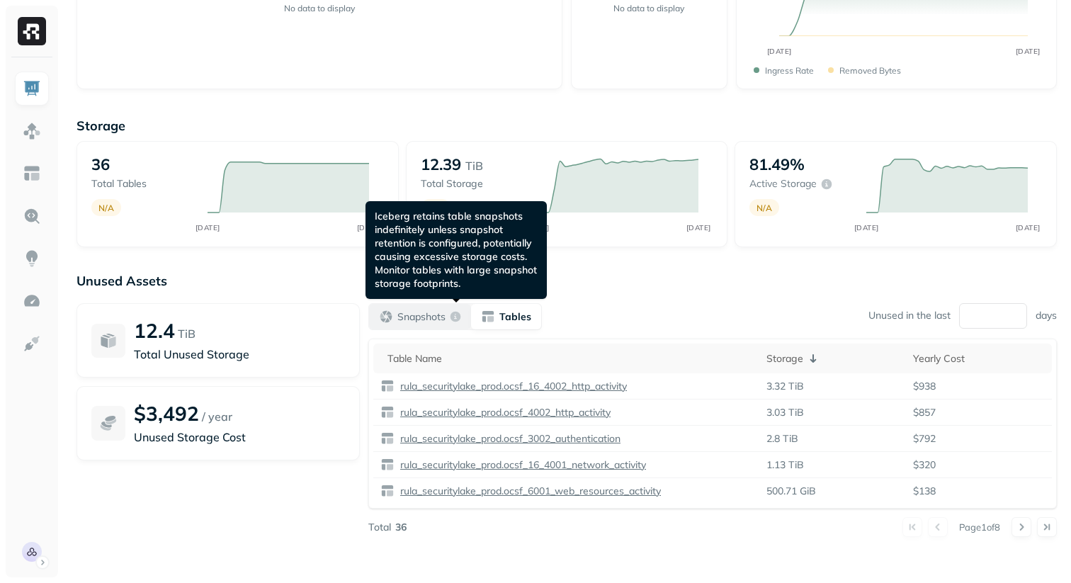
click at [456, 320] on div "button" at bounding box center [455, 316] width 11 height 11
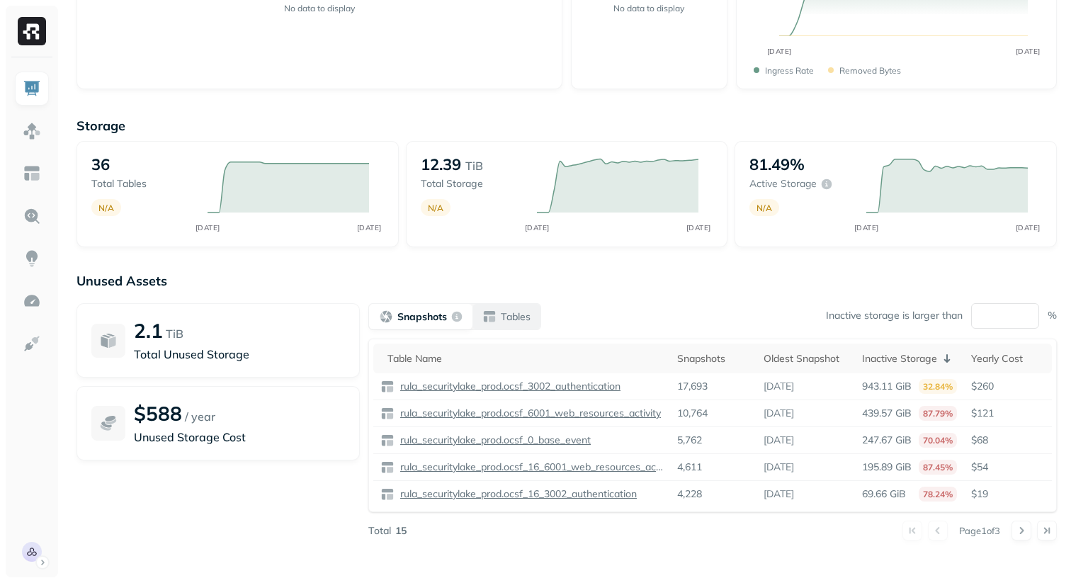
click at [497, 320] on div "Tables" at bounding box center [506, 317] width 48 height 14
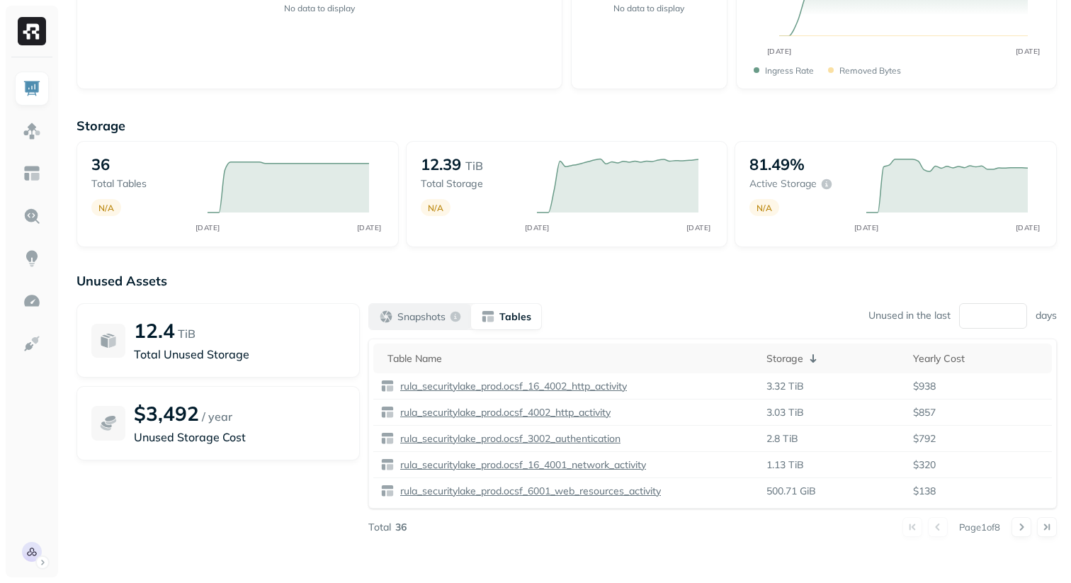
click at [431, 320] on p "Snapshots" at bounding box center [421, 316] width 48 height 13
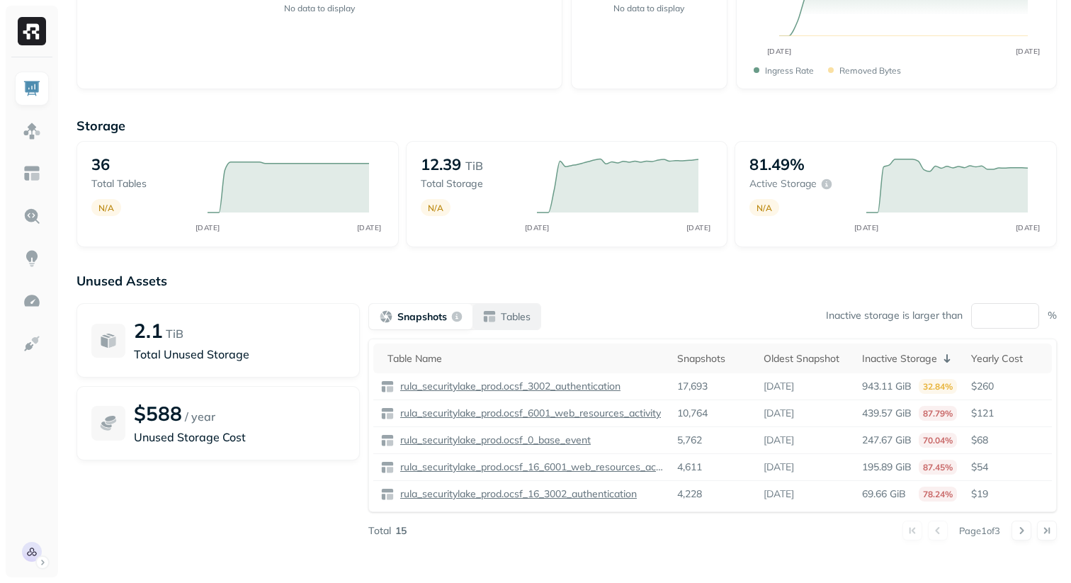
click at [496, 314] on div "Tables" at bounding box center [506, 317] width 48 height 14
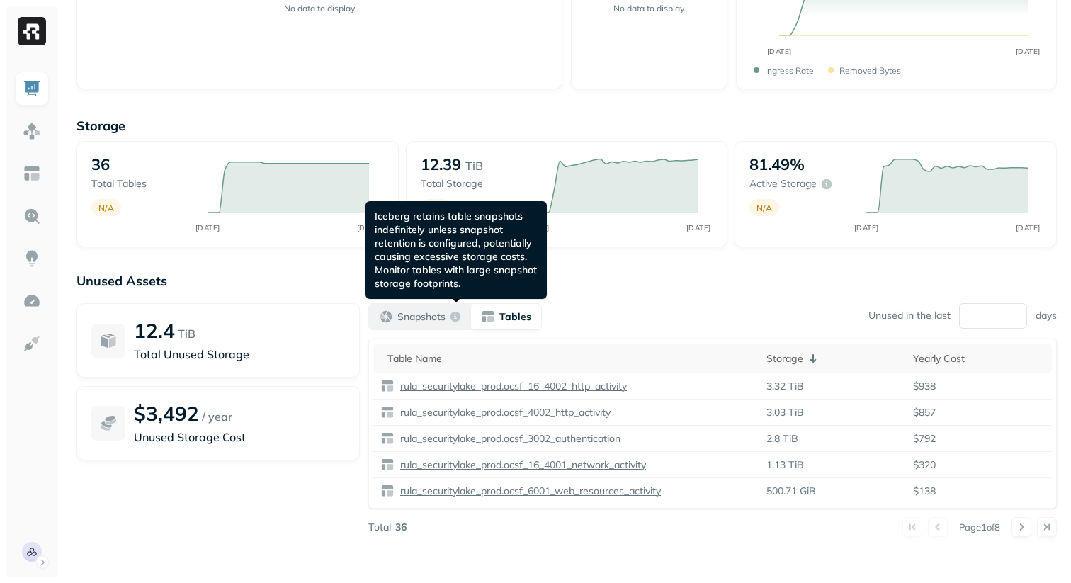
click at [442, 314] on p "Snapshots" at bounding box center [421, 316] width 48 height 13
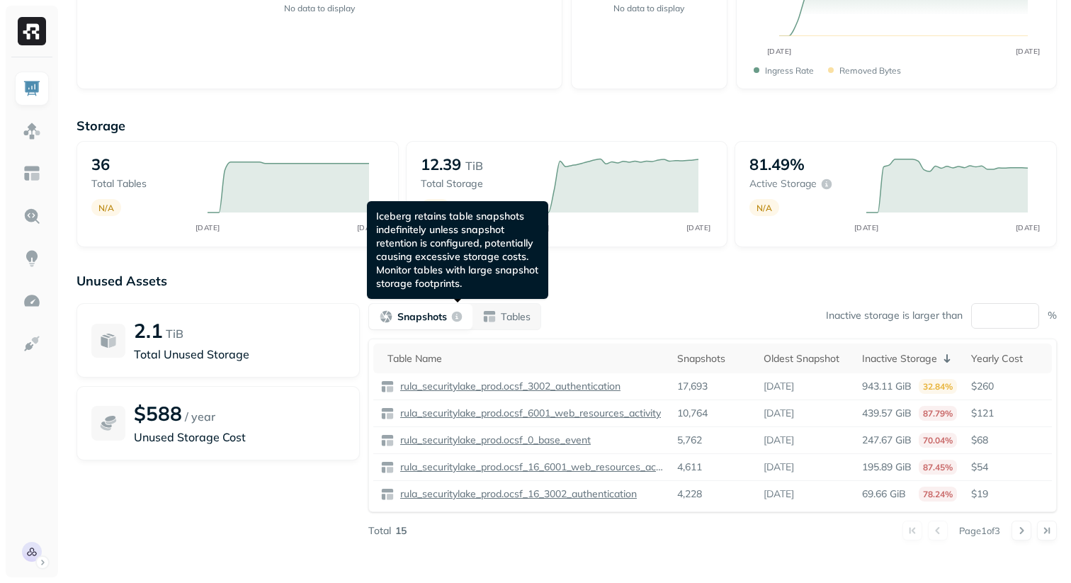
click at [560, 313] on div "Snapshots Tables Inactive storage is larger than ** %" at bounding box center [712, 316] width 689 height 27
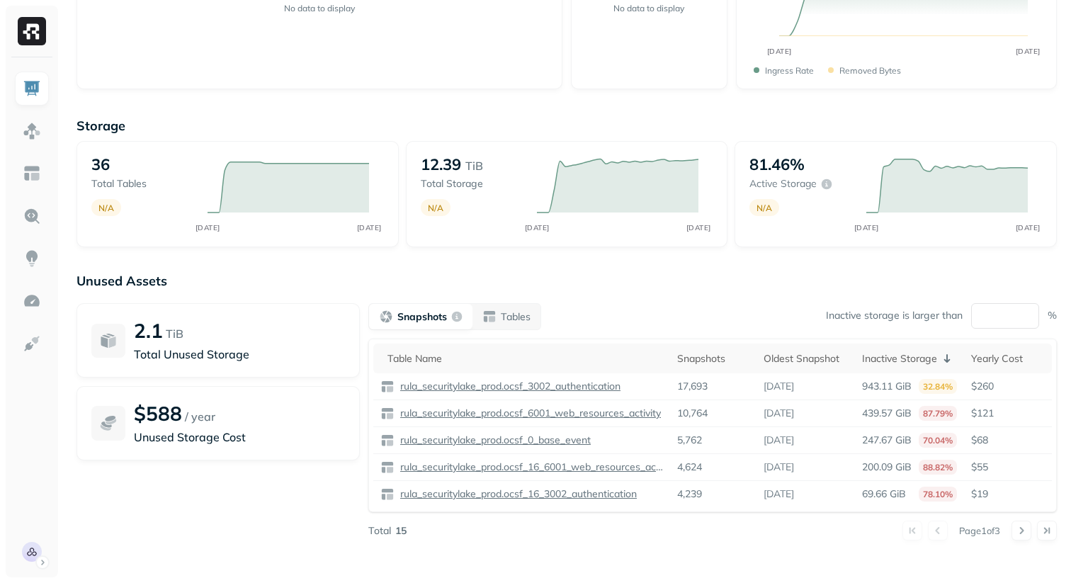
scroll to position [0, 0]
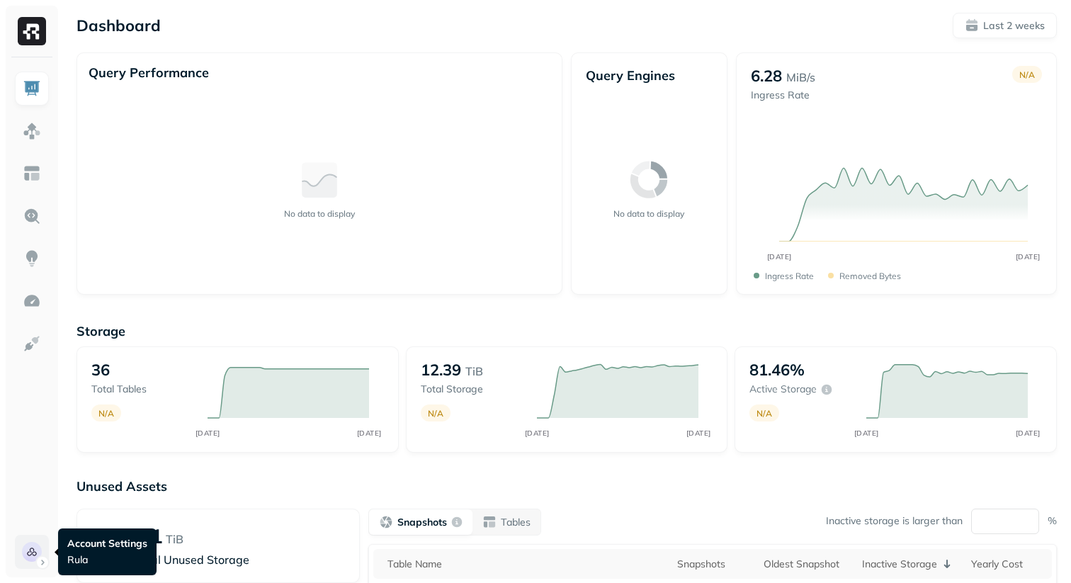
click at [39, 544] on html "Dashboard Last 2 weeks Query Performance No data to display Query Engines No da…" at bounding box center [535, 394] width 1071 height 789
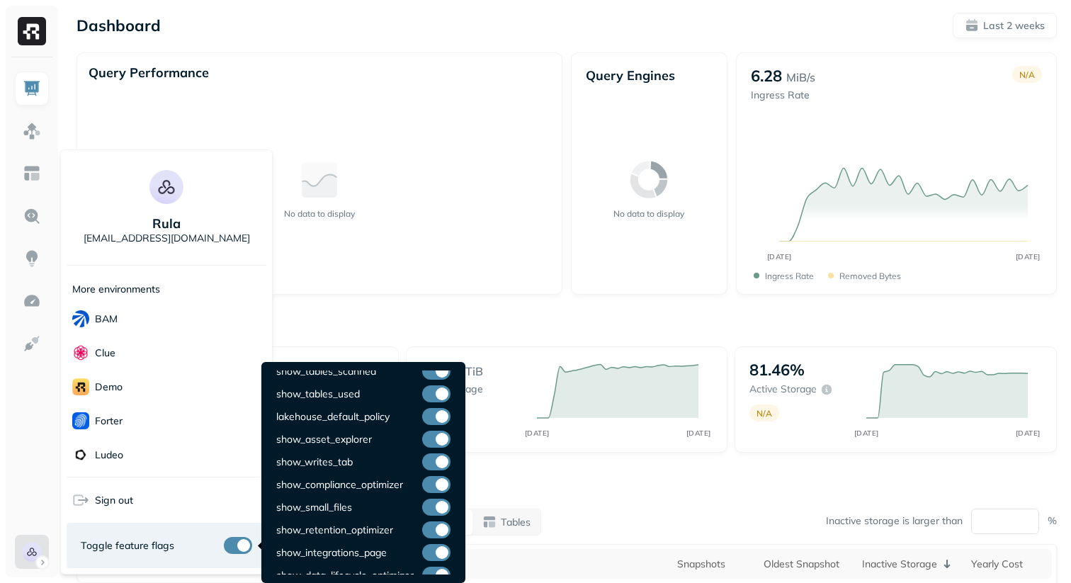
scroll to position [119, 0]
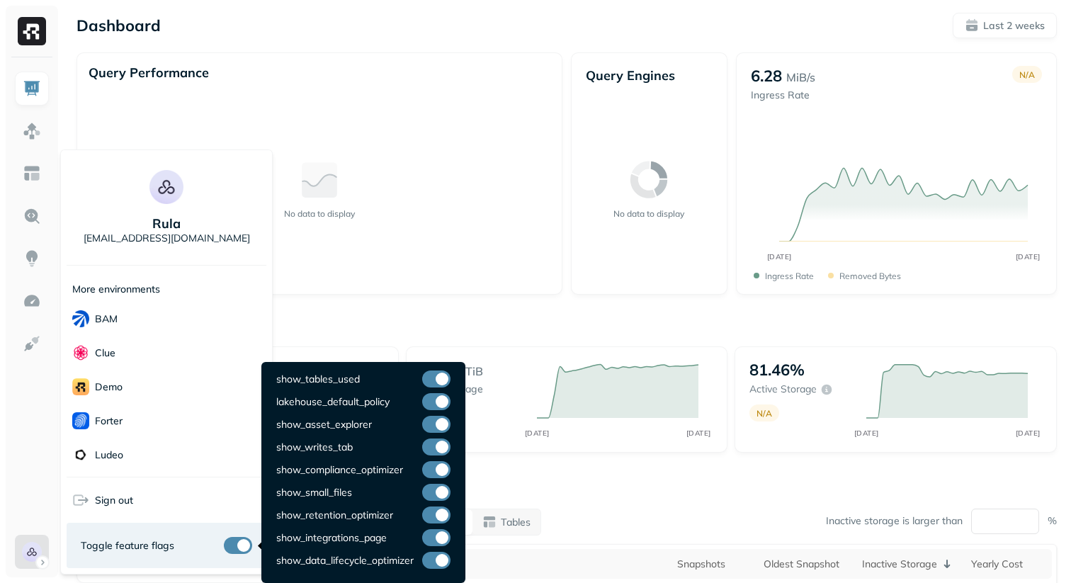
click at [442, 536] on button "button" at bounding box center [436, 537] width 28 height 17
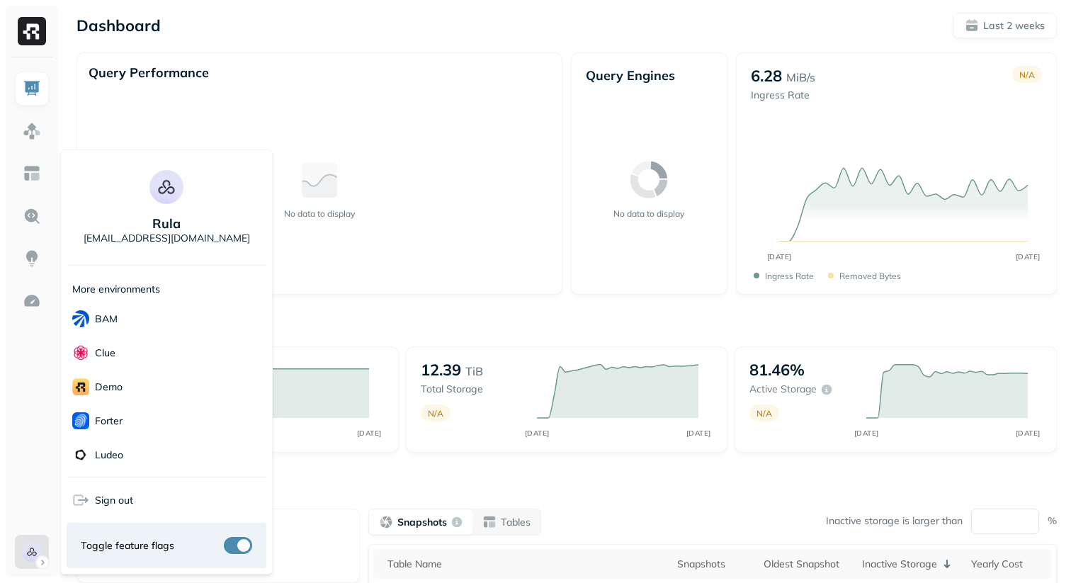
click at [519, 485] on html "Dashboard Last 2 weeks Query Performance No data to display Query Engines No da…" at bounding box center [535, 394] width 1071 height 789
